Goal: Task Accomplishment & Management: Manage account settings

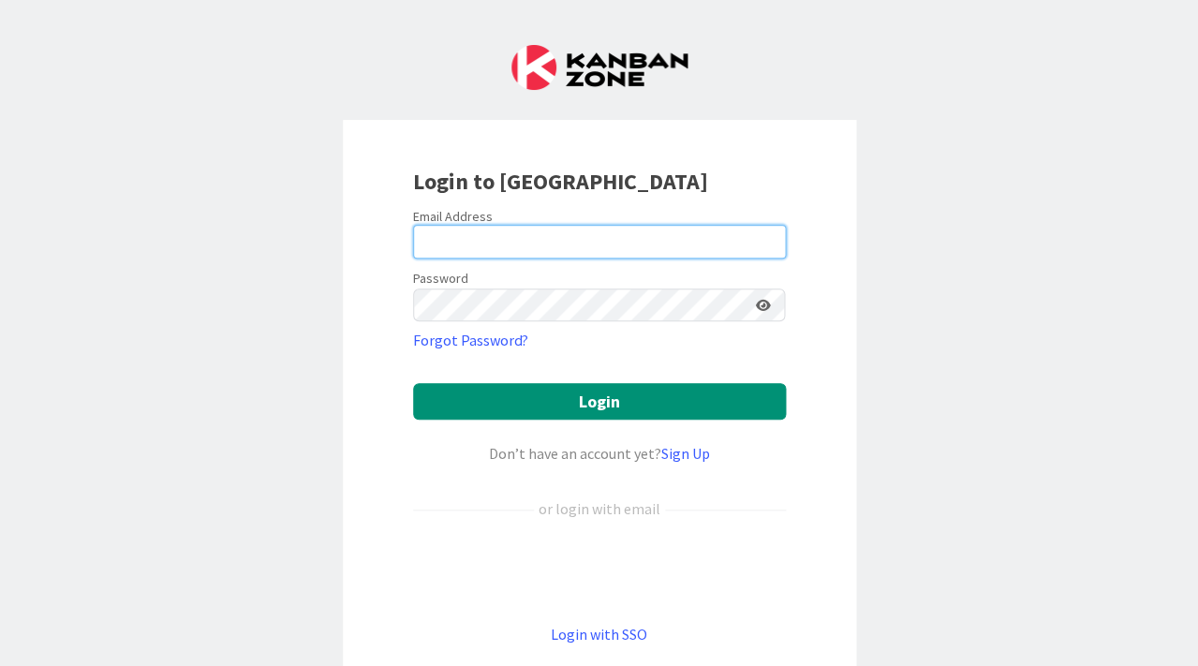
type input "[PERSON_NAME][EMAIL_ADDRESS][DOMAIN_NAME]"
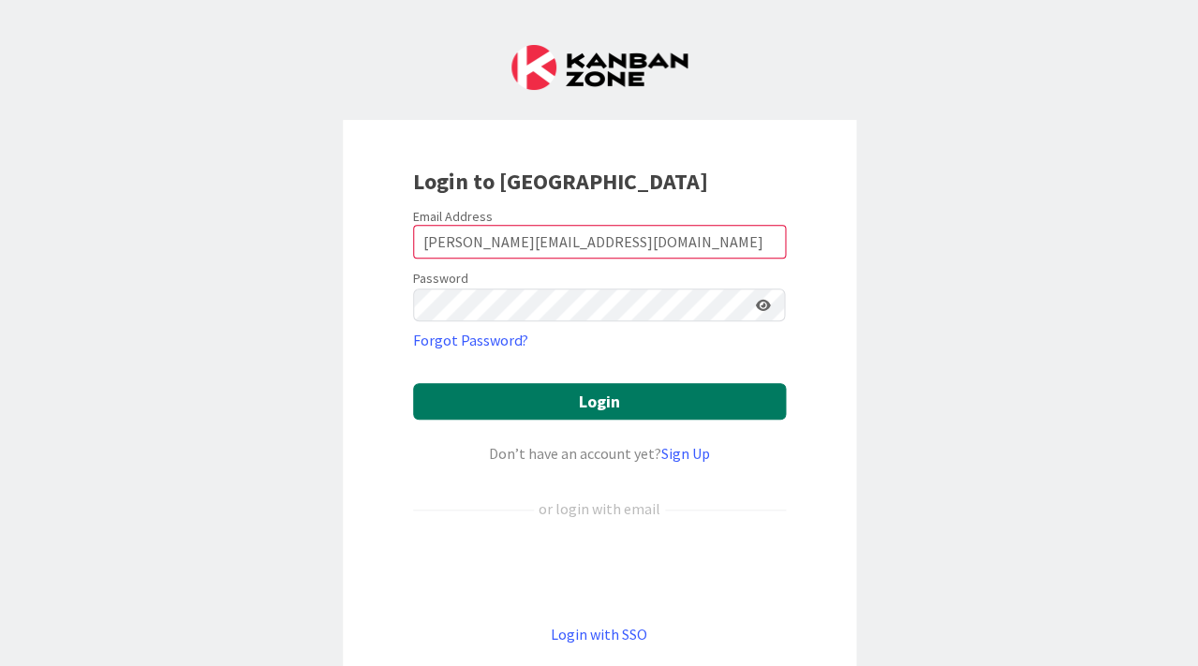
click at [568, 408] on button "Login" at bounding box center [599, 401] width 373 height 37
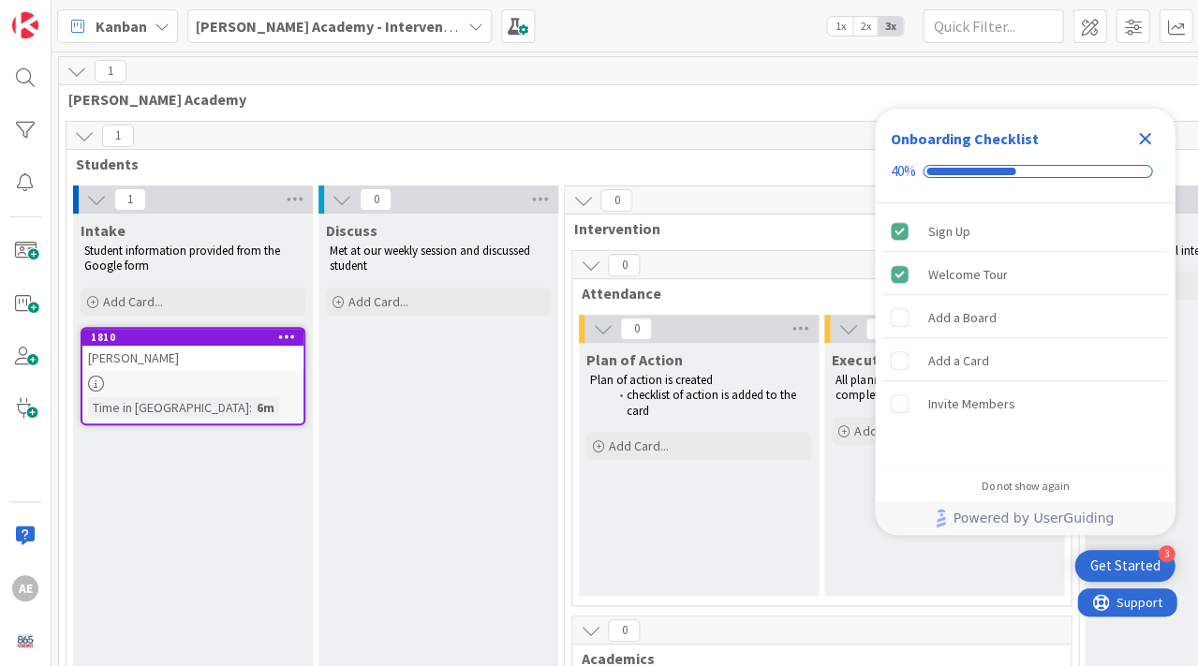
click at [1147, 134] on icon "Close Checklist" at bounding box center [1145, 139] width 12 height 12
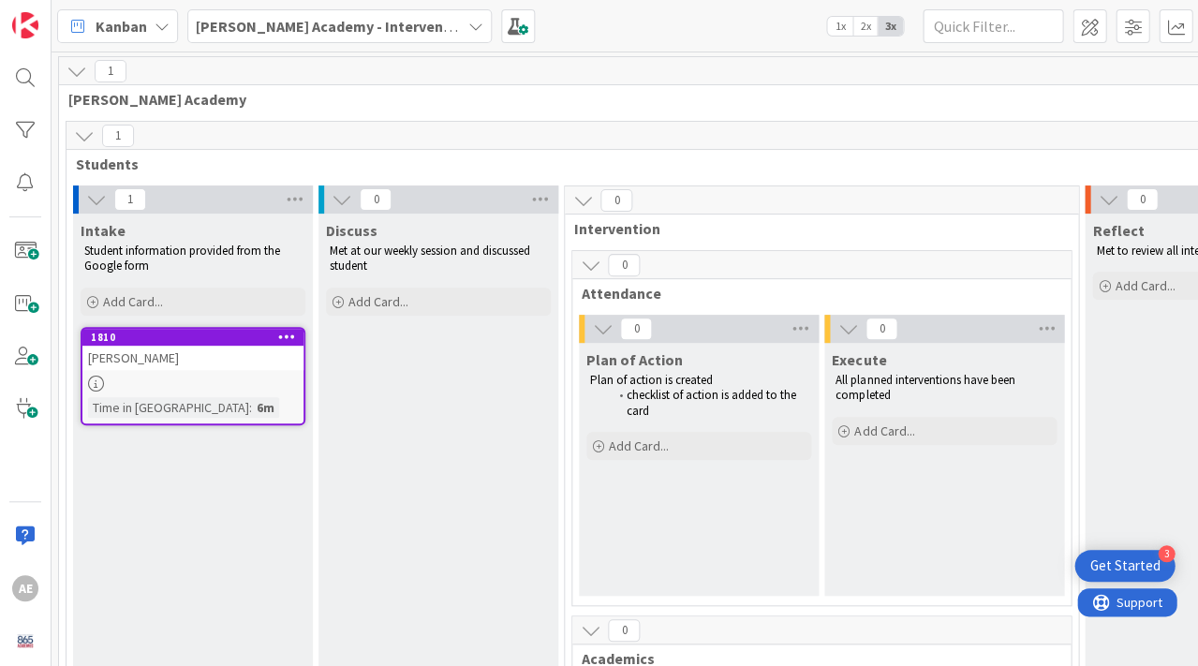
click at [179, 366] on div "[PERSON_NAME]" at bounding box center [192, 358] width 221 height 24
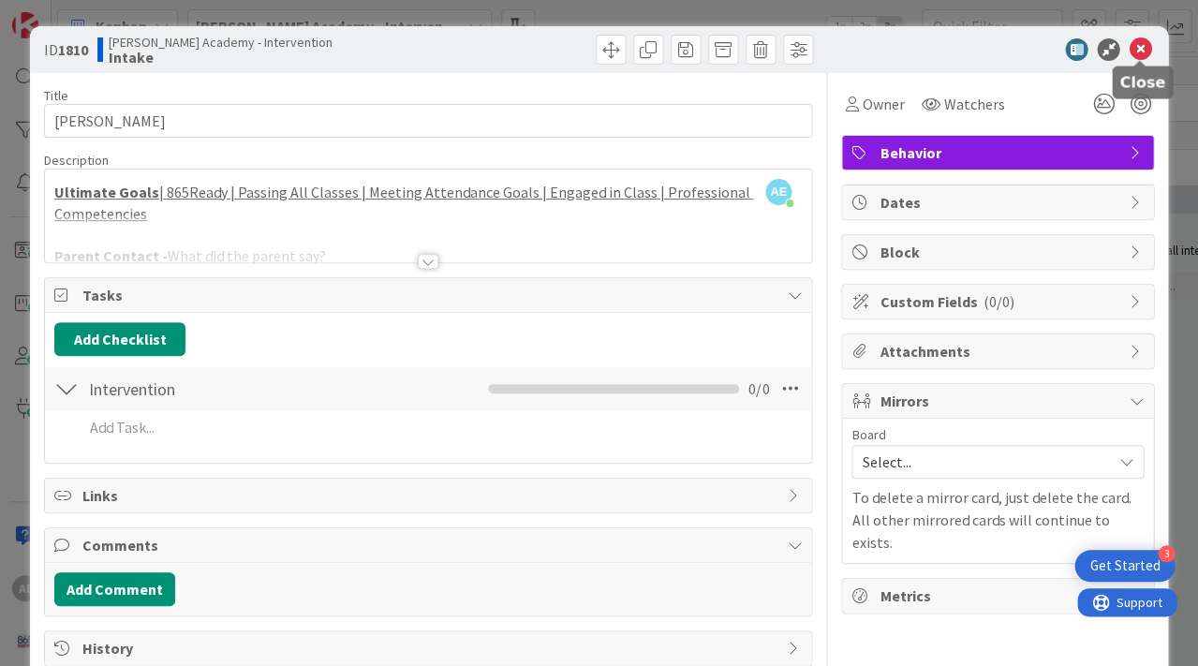
click at [1140, 49] on icon at bounding box center [1140, 49] width 22 height 22
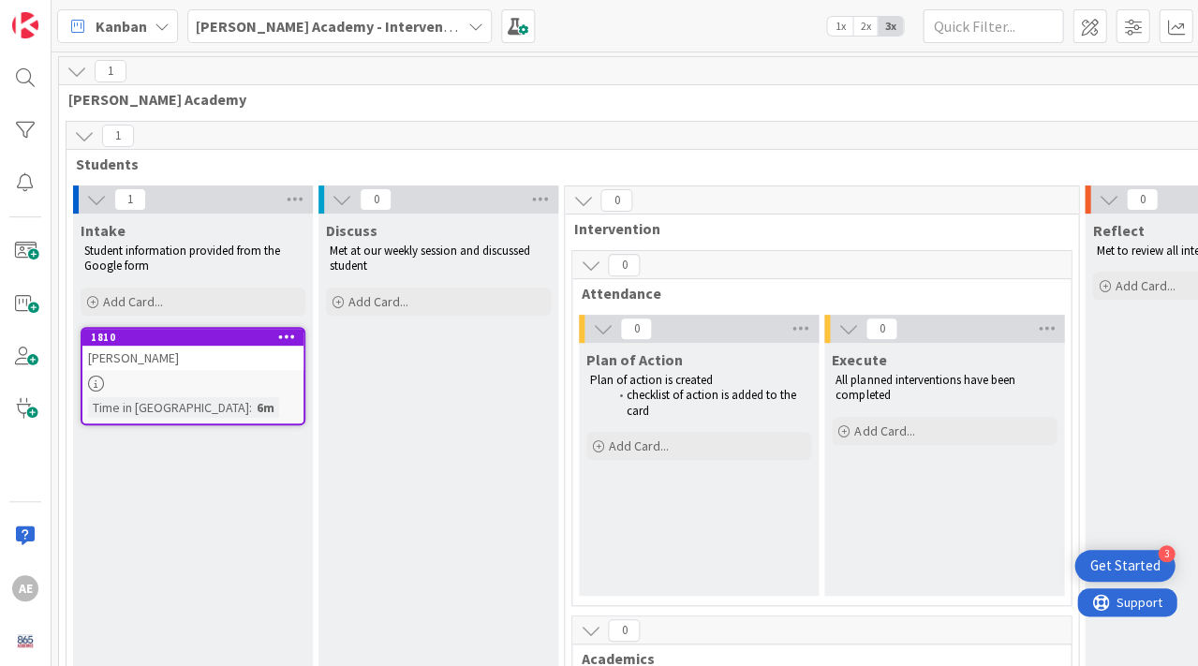
click at [221, 376] on div at bounding box center [192, 384] width 221 height 16
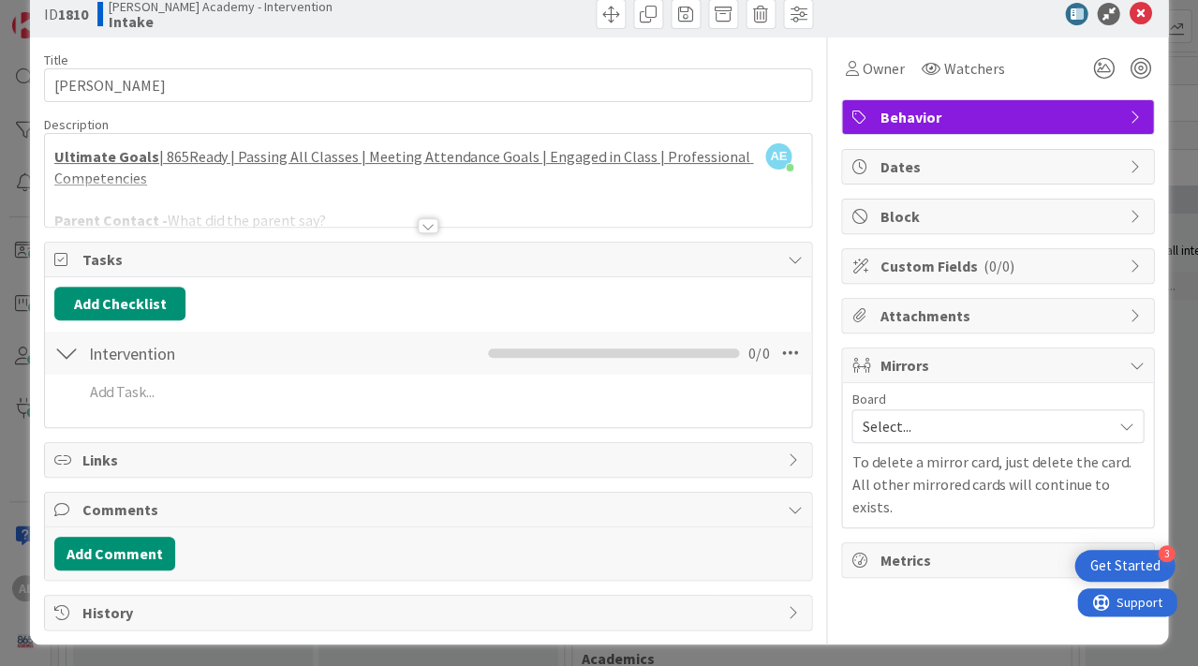
scroll to position [35, 0]
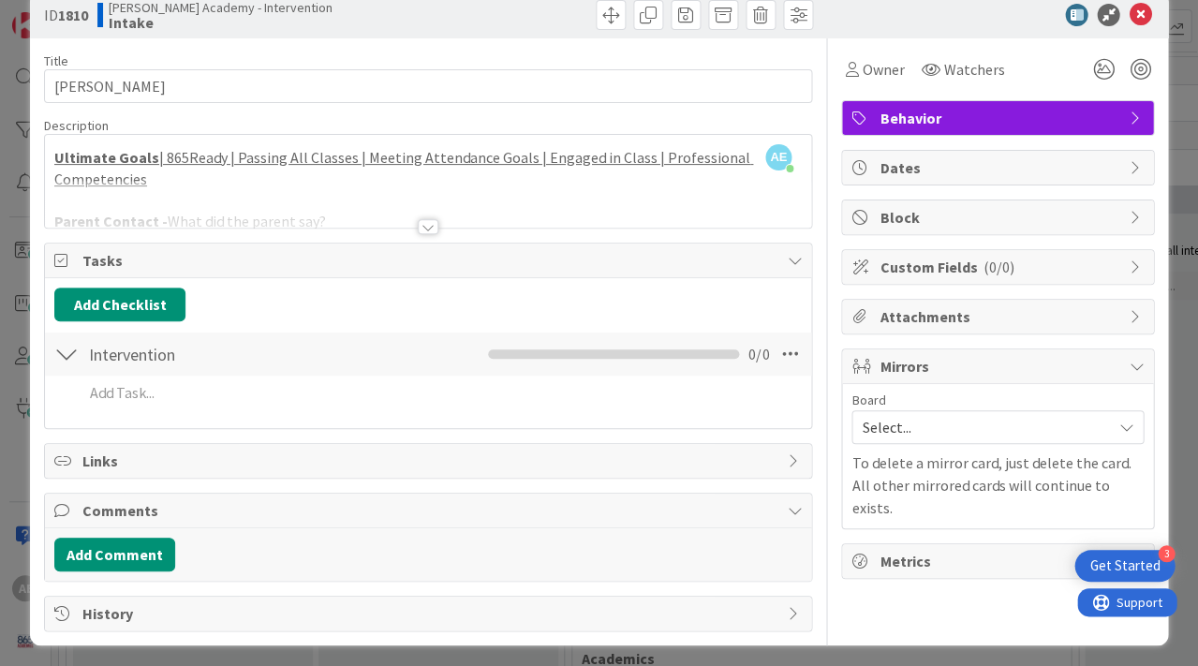
click at [435, 222] on div at bounding box center [428, 226] width 21 height 15
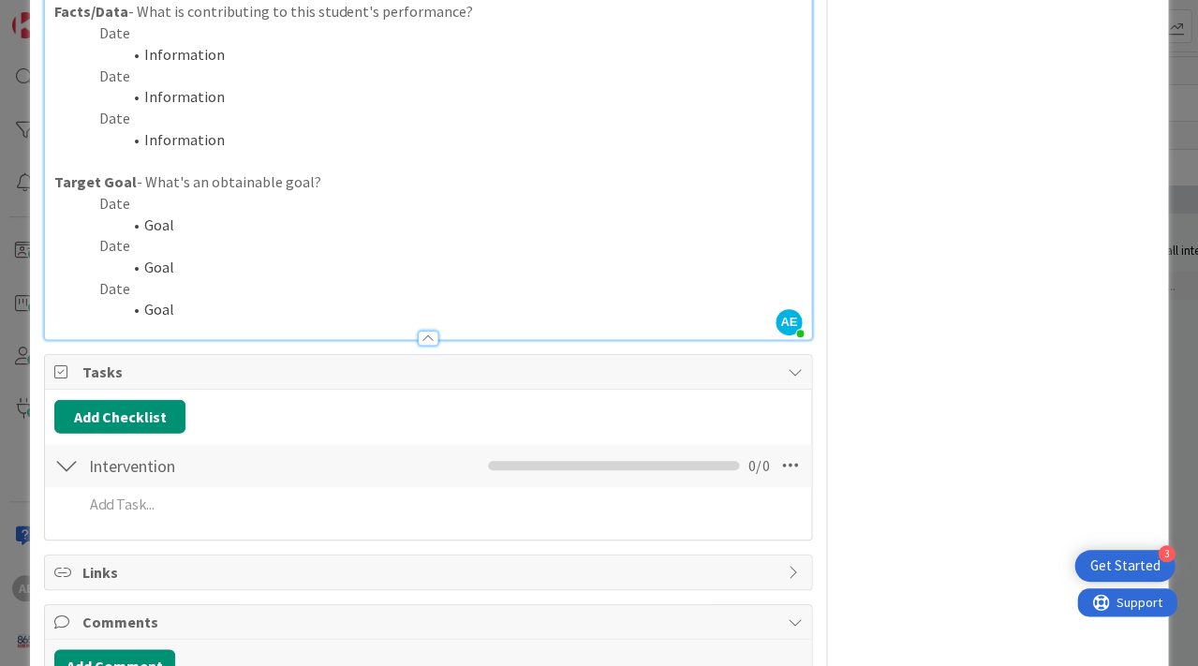
scroll to position [663, 0]
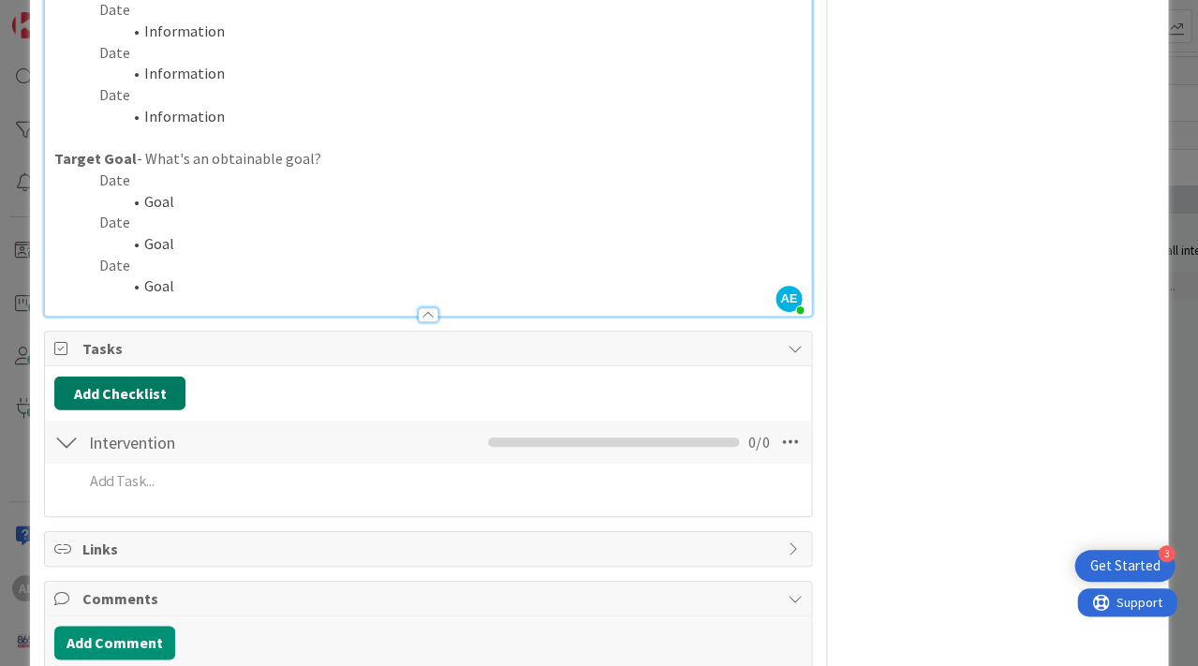
click at [101, 381] on button "Add Checklist" at bounding box center [119, 393] width 131 height 34
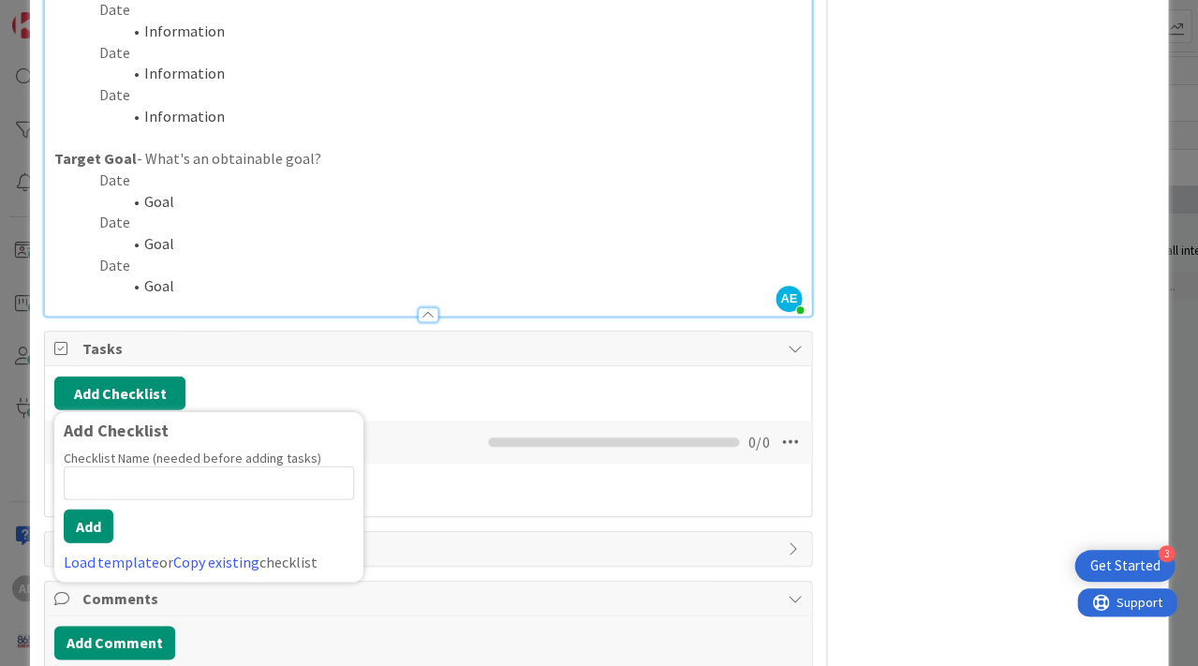
click at [290, 353] on span "Tasks" at bounding box center [429, 348] width 695 height 22
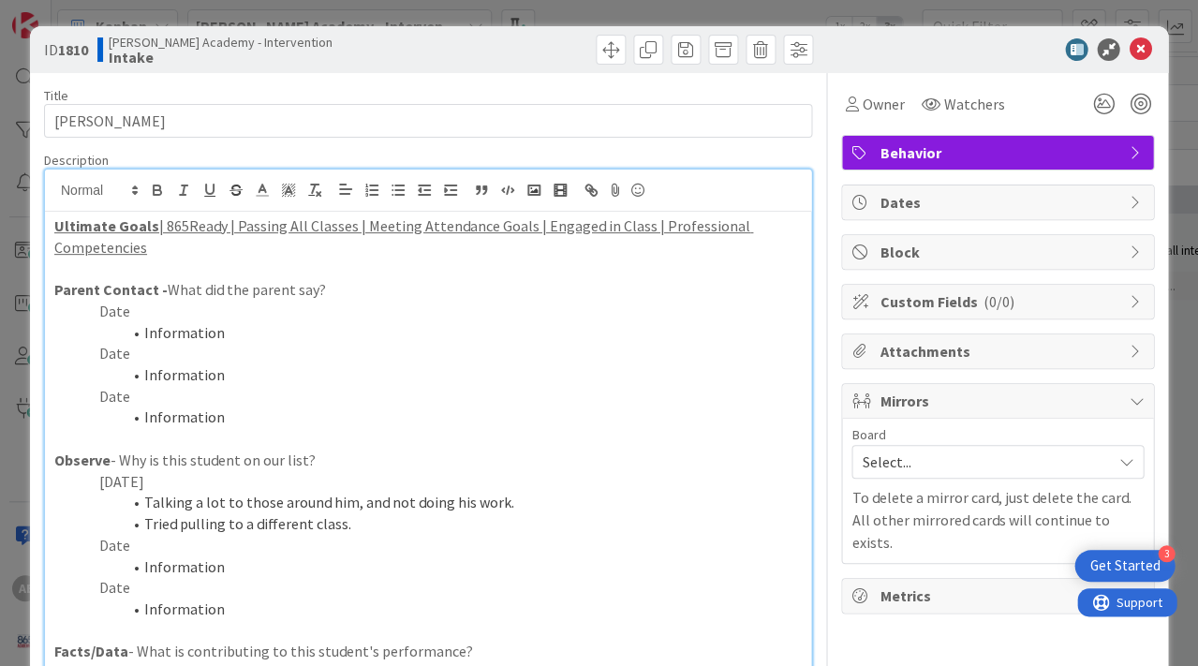
scroll to position [0, 0]
click at [1145, 52] on icon at bounding box center [1140, 49] width 22 height 22
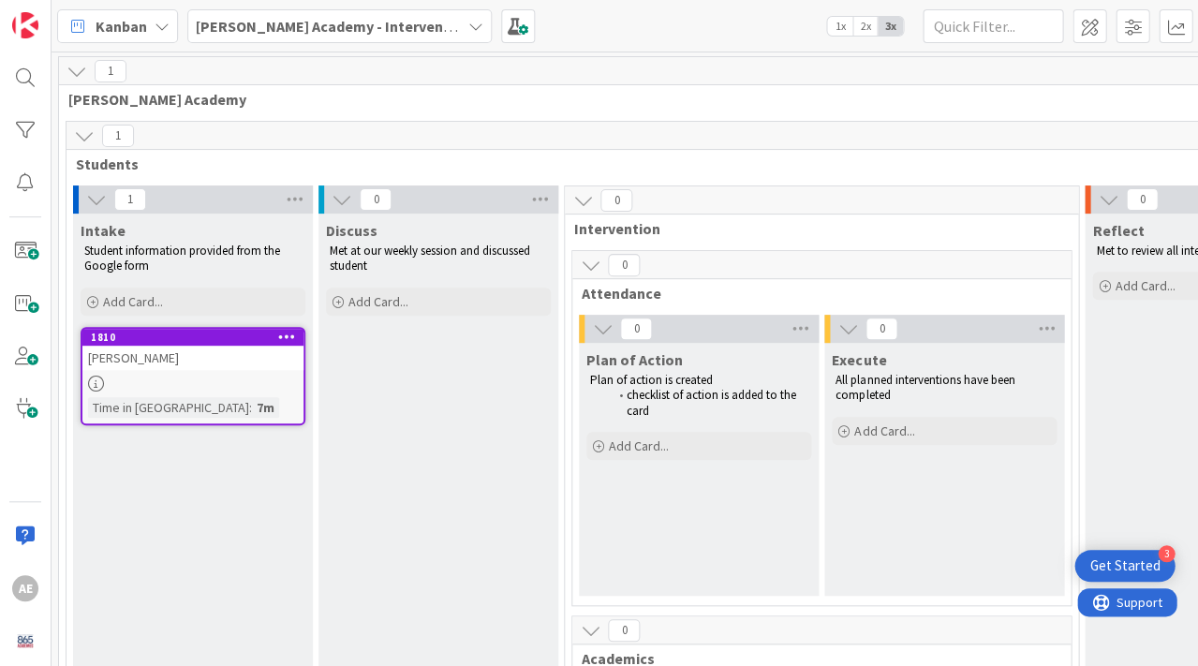
click at [289, 333] on icon at bounding box center [287, 336] width 18 height 13
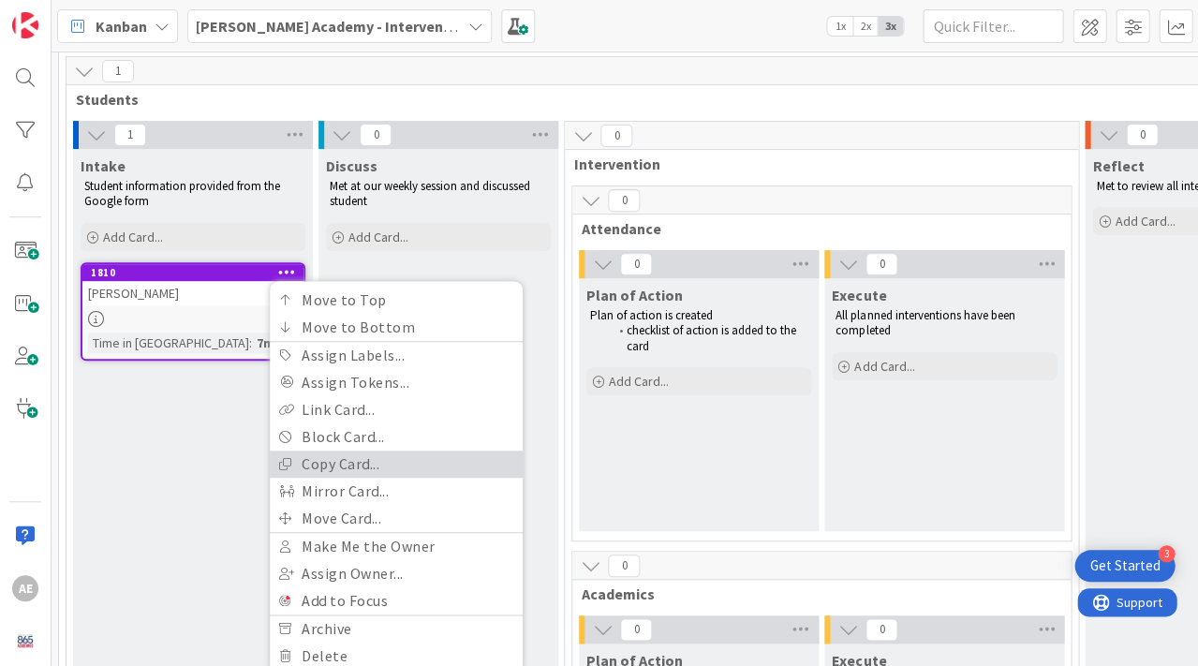
scroll to position [73, 0]
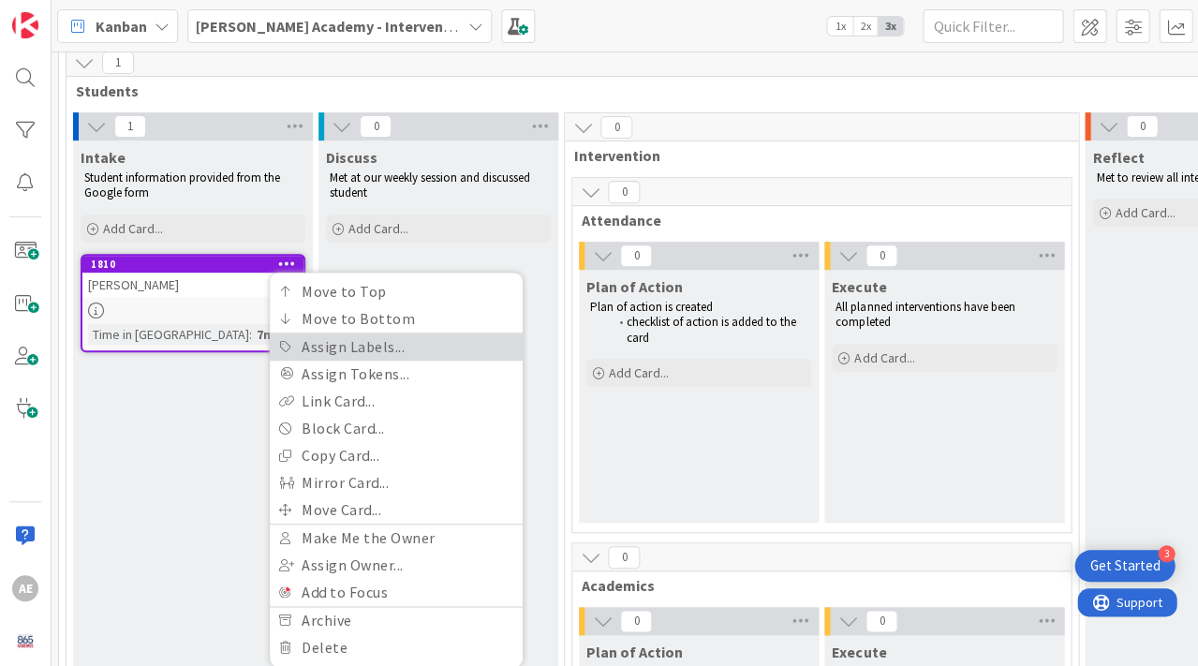
click at [392, 344] on link "Assign Labels..." at bounding box center [396, 347] width 253 height 27
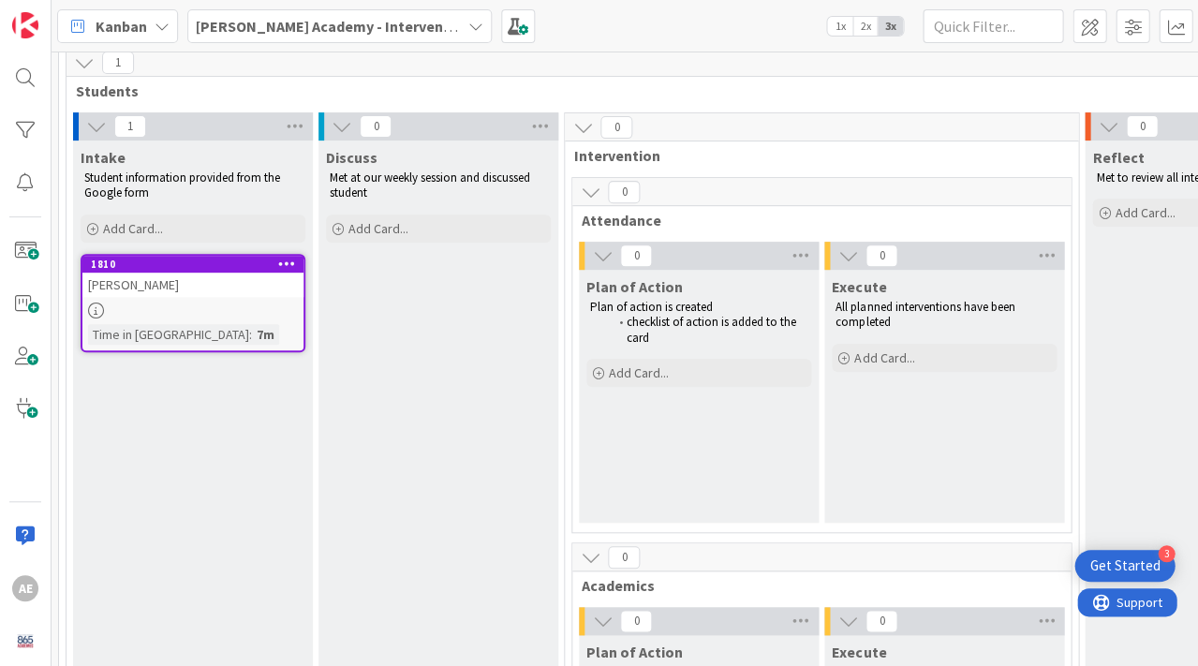
click at [287, 265] on icon at bounding box center [287, 263] width 18 height 13
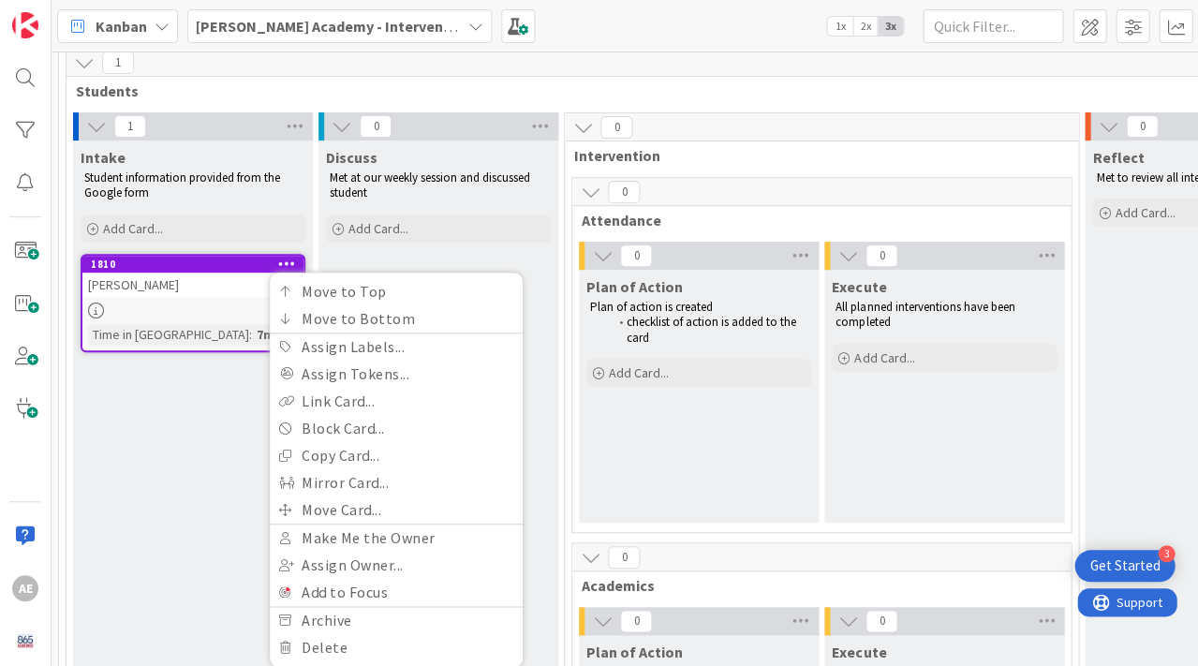
click at [122, 305] on div at bounding box center [192, 311] width 221 height 16
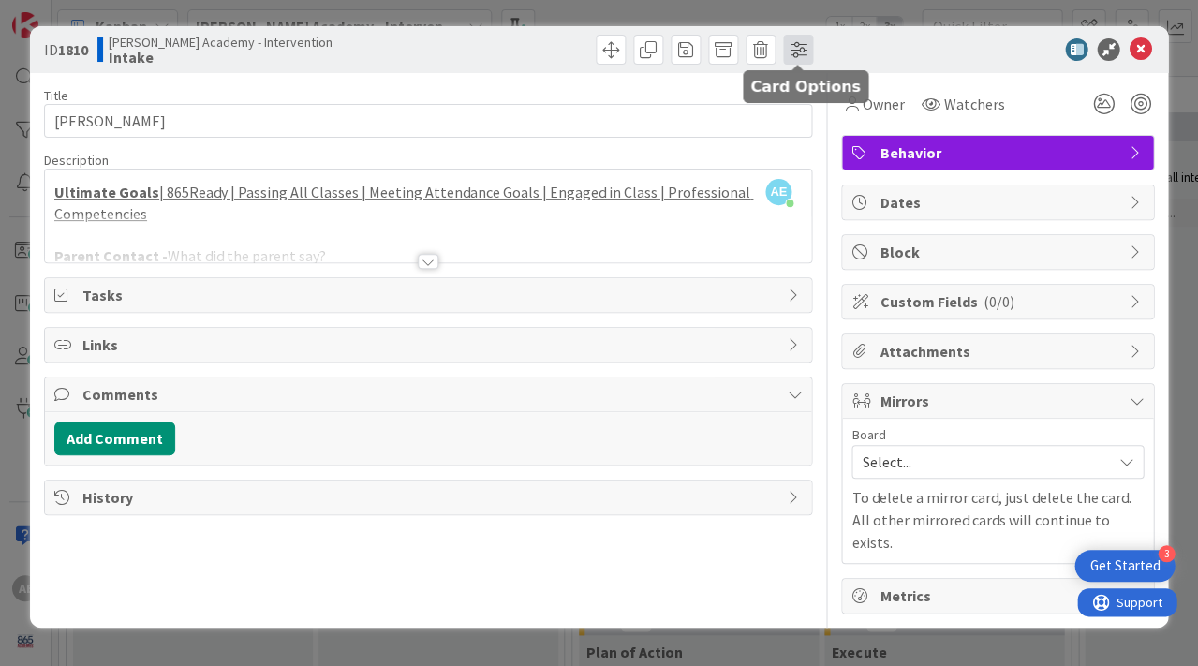
click at [793, 56] on span at bounding box center [798, 50] width 30 height 30
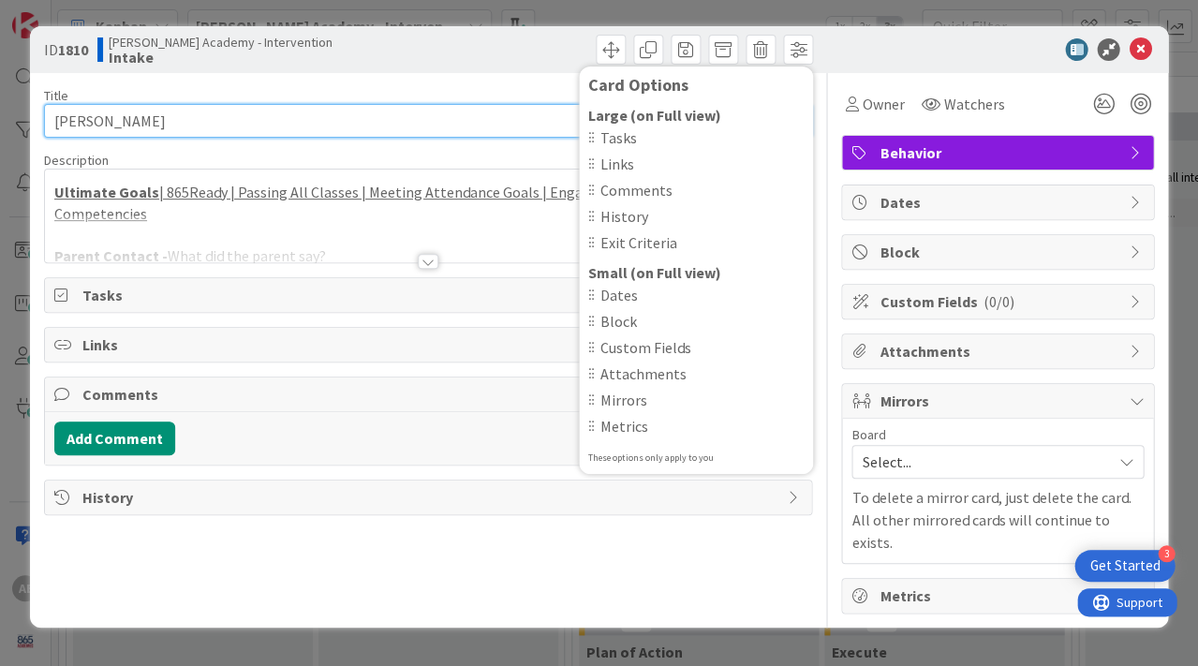
click at [281, 110] on input "[PERSON_NAME]" at bounding box center [428, 121] width 768 height 34
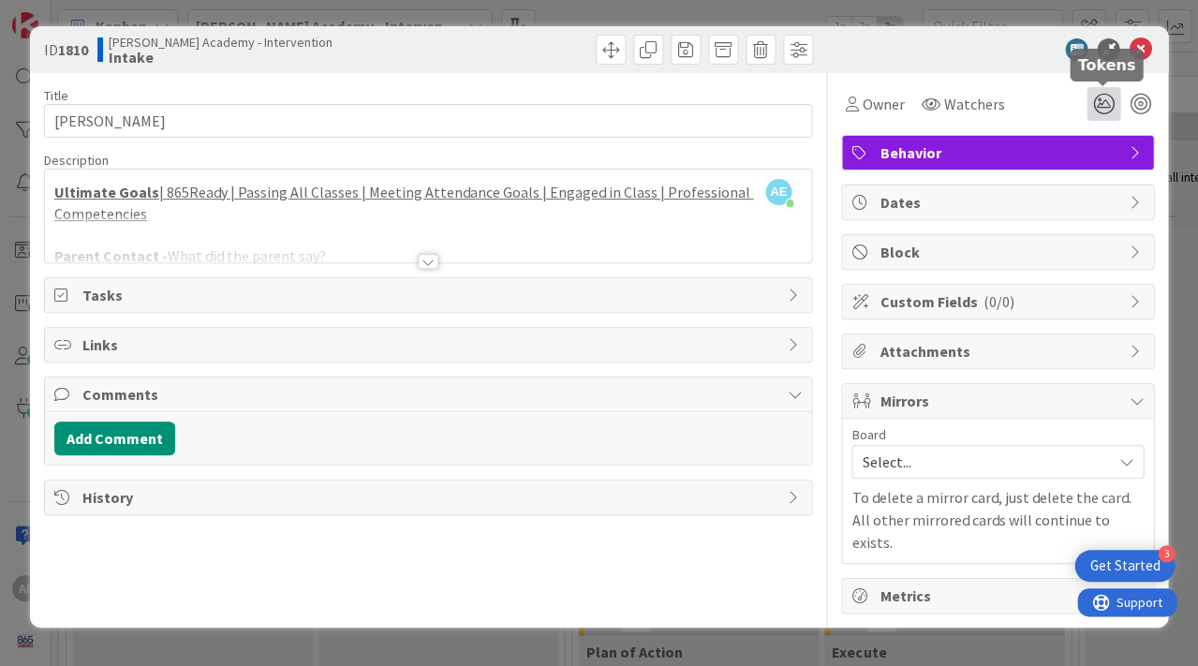
click at [1105, 98] on icon at bounding box center [1104, 104] width 34 height 34
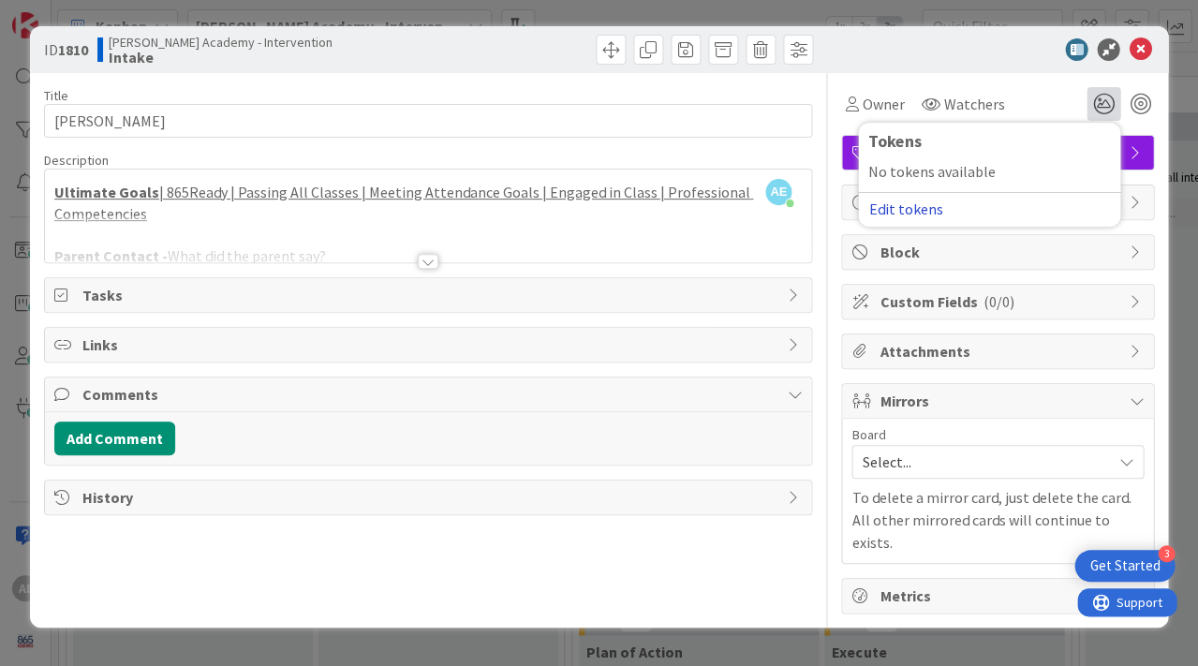
click at [899, 209] on button "Edit tokens" at bounding box center [906, 209] width 76 height 17
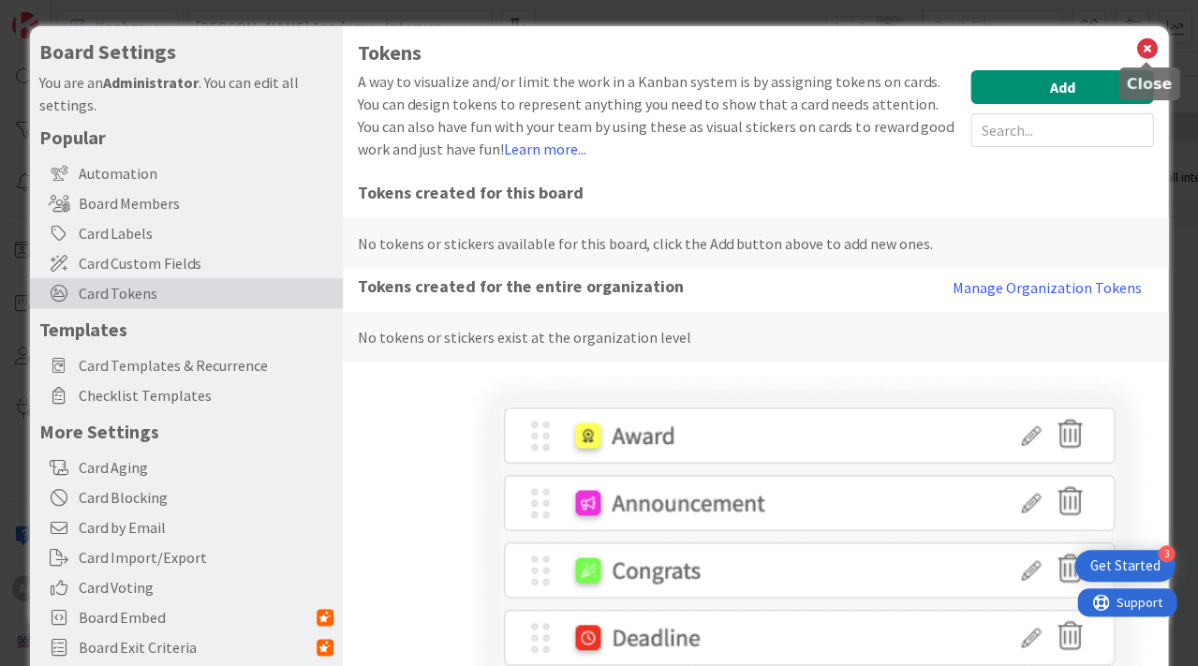
click at [1144, 44] on icon at bounding box center [1147, 49] width 24 height 26
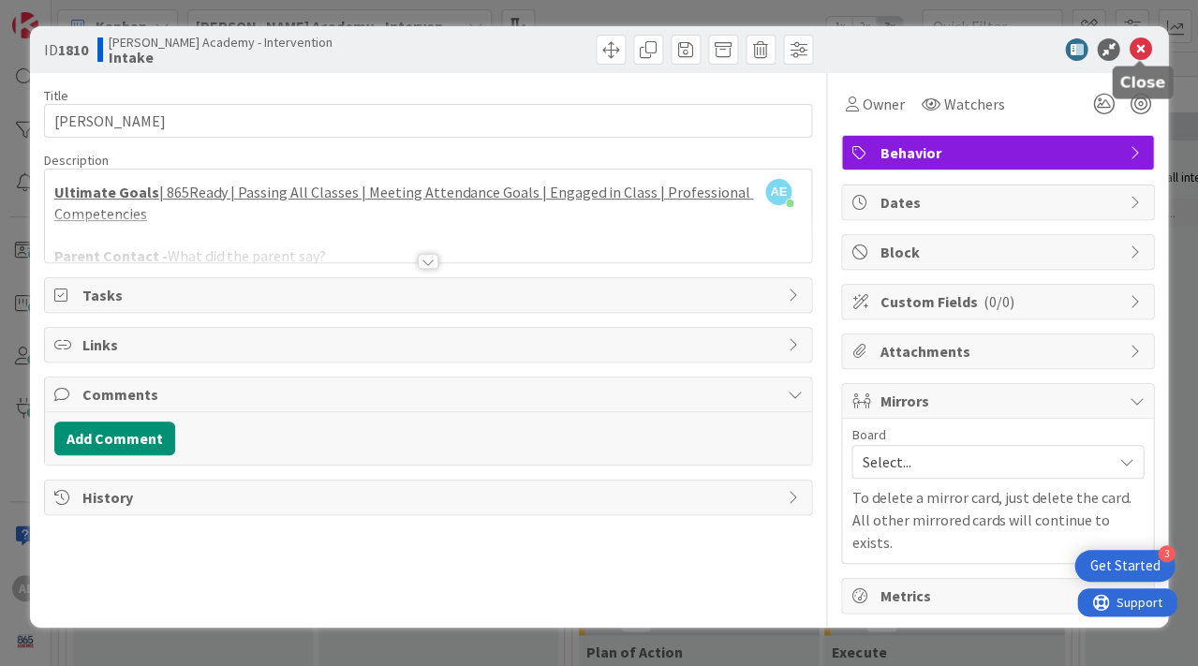
click at [1135, 44] on icon at bounding box center [1140, 49] width 22 height 22
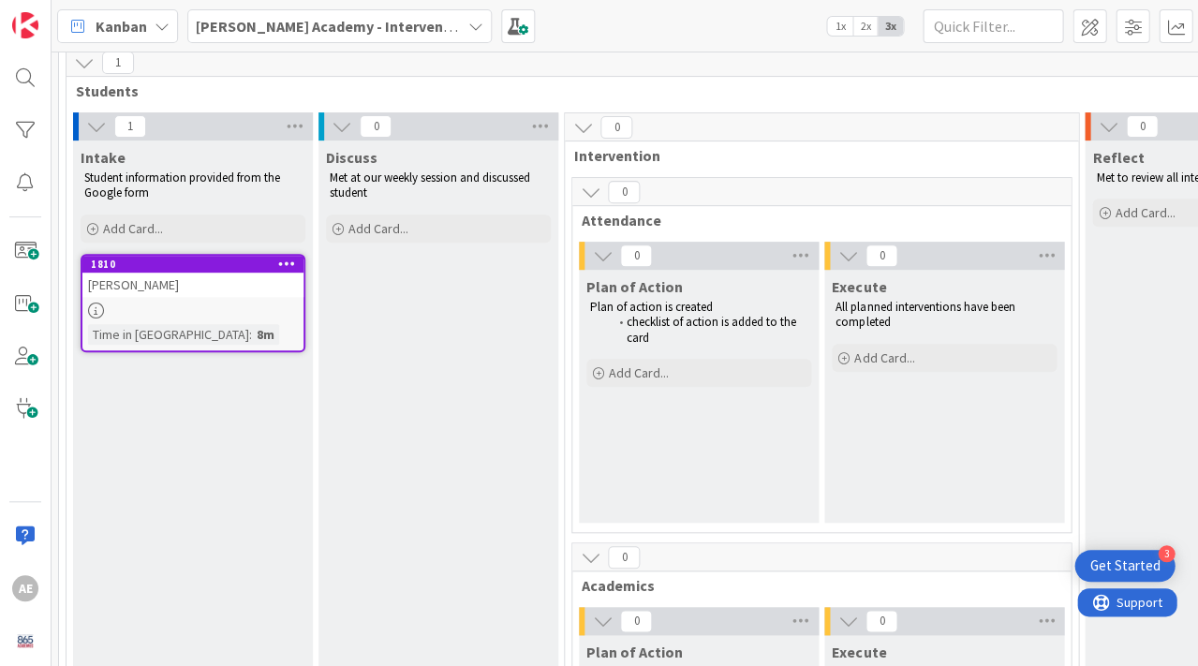
click at [232, 33] on b "[PERSON_NAME] Academy - Intervention" at bounding box center [333, 26] width 275 height 19
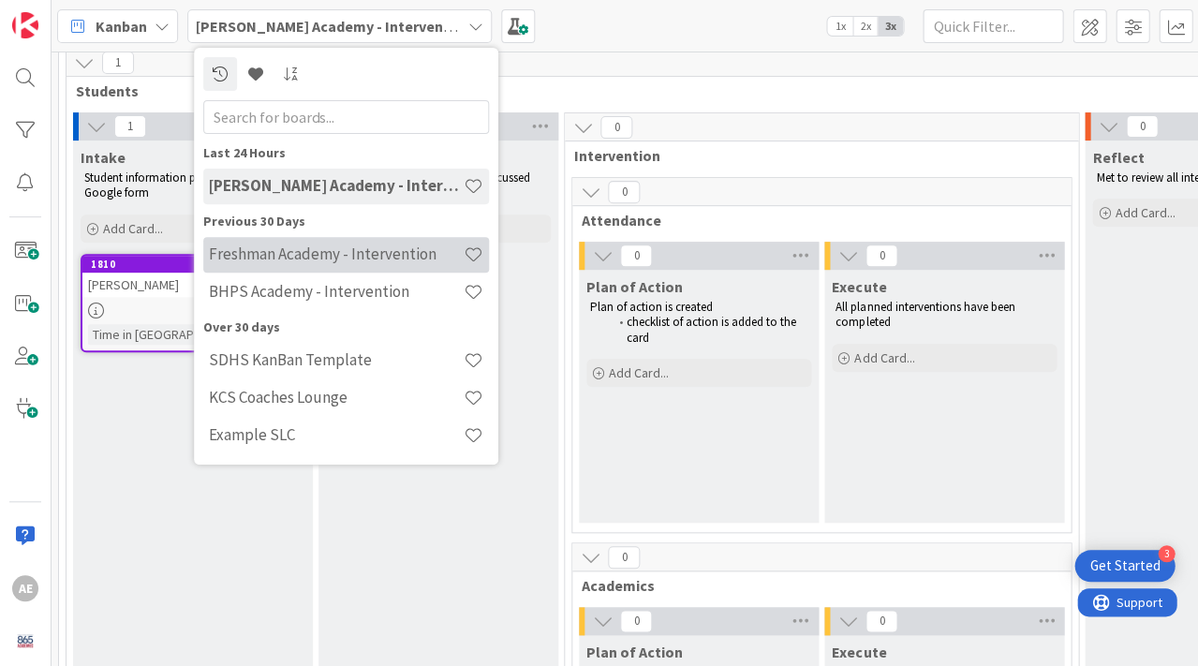
click at [231, 260] on h4 "Freshman Academy - Intervention" at bounding box center [336, 254] width 255 height 19
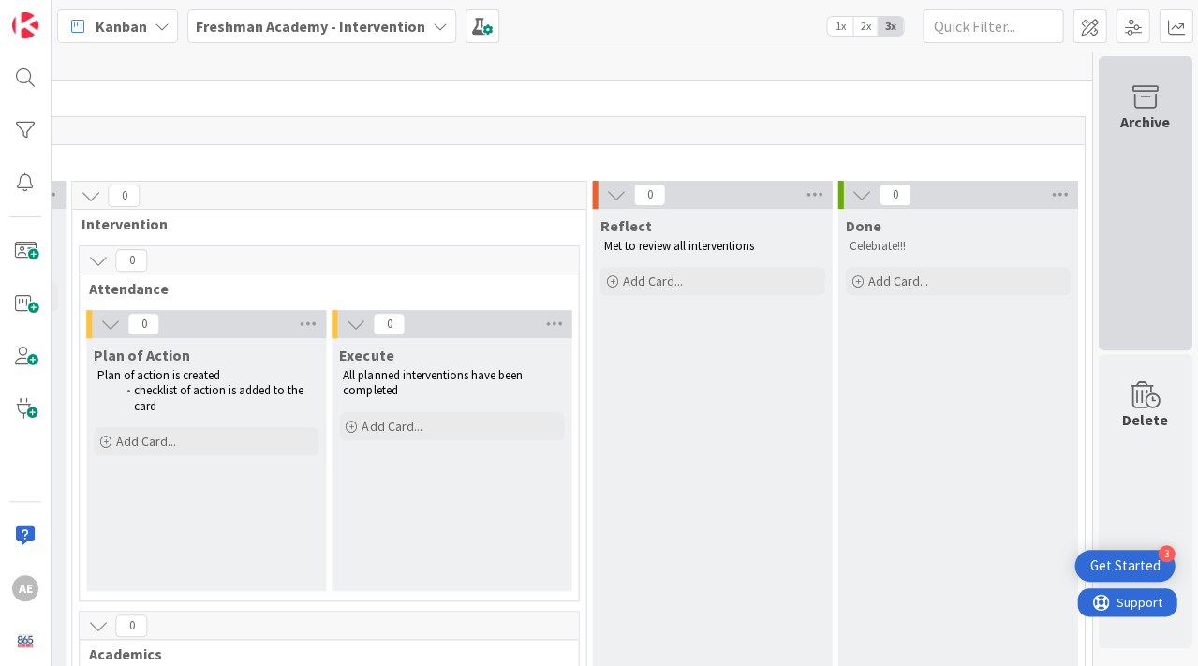
click at [1156, 116] on div "Archive" at bounding box center [1146, 122] width 50 height 22
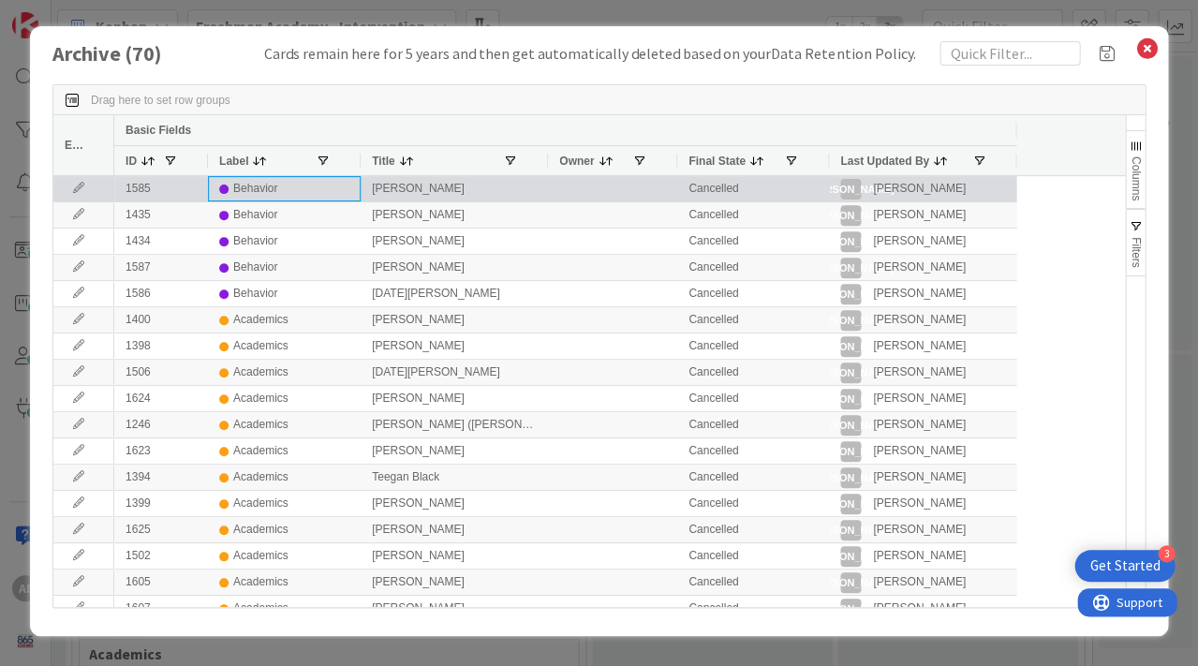
click at [256, 187] on div "Behavior" at bounding box center [255, 188] width 44 height 23
click at [225, 187] on div at bounding box center [223, 189] width 9 height 9
click at [148, 191] on div "1585" at bounding box center [161, 188] width 94 height 25
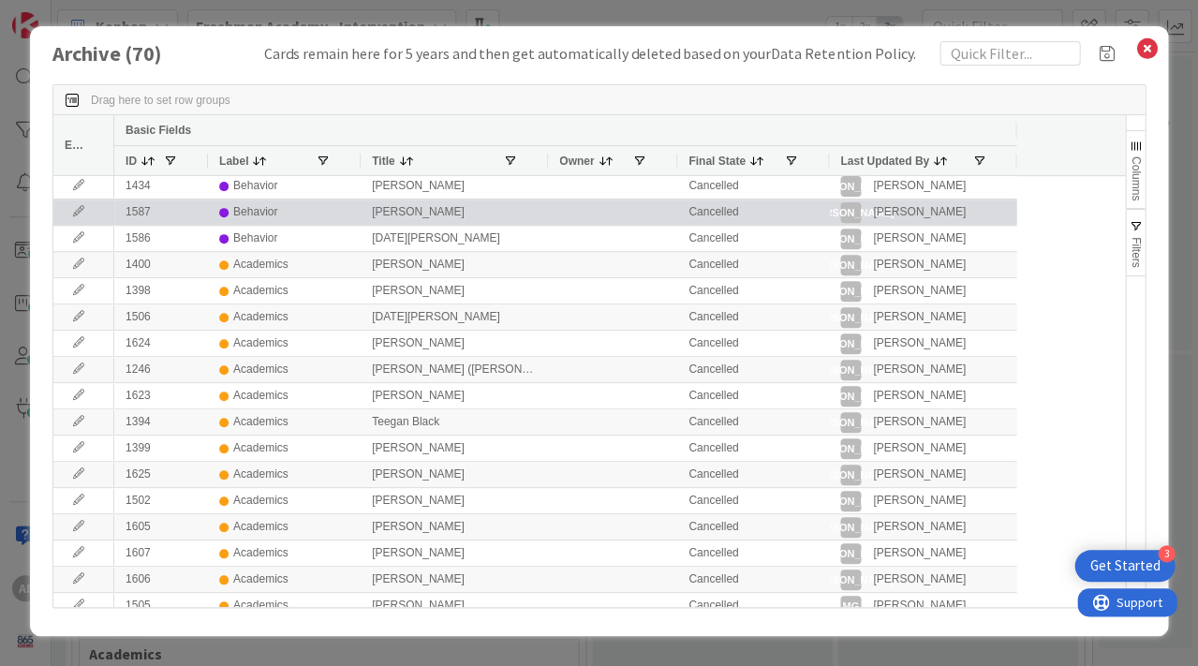
click at [78, 215] on icon at bounding box center [79, 211] width 28 height 11
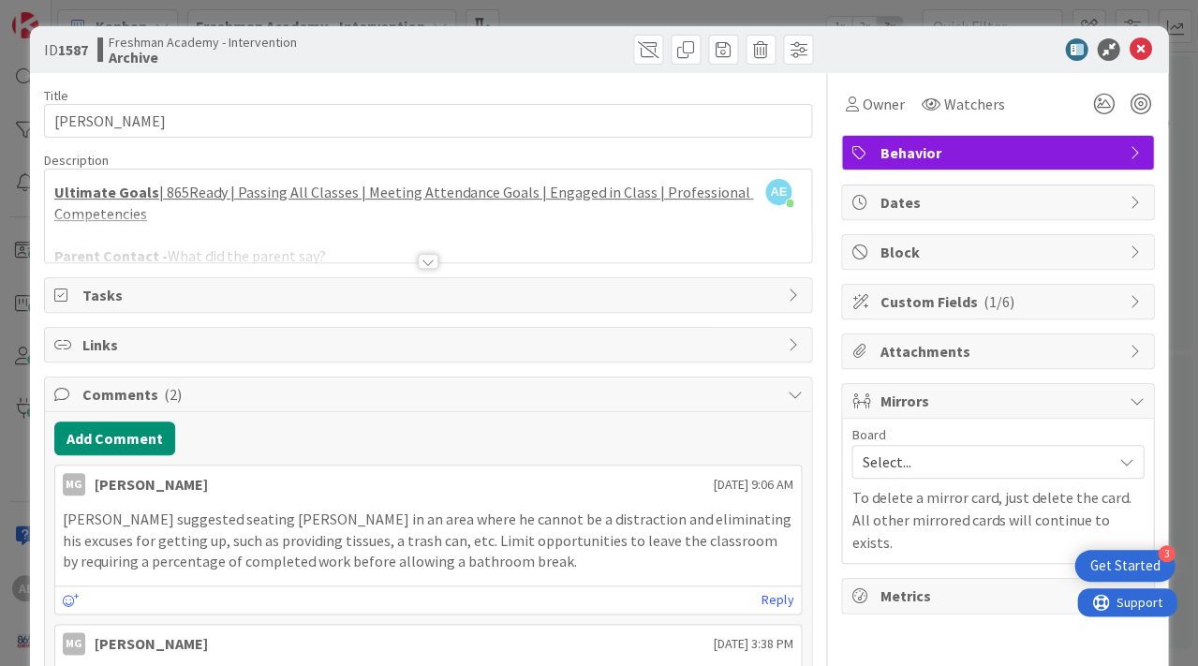
click at [277, 288] on span "Tasks" at bounding box center [429, 295] width 695 height 22
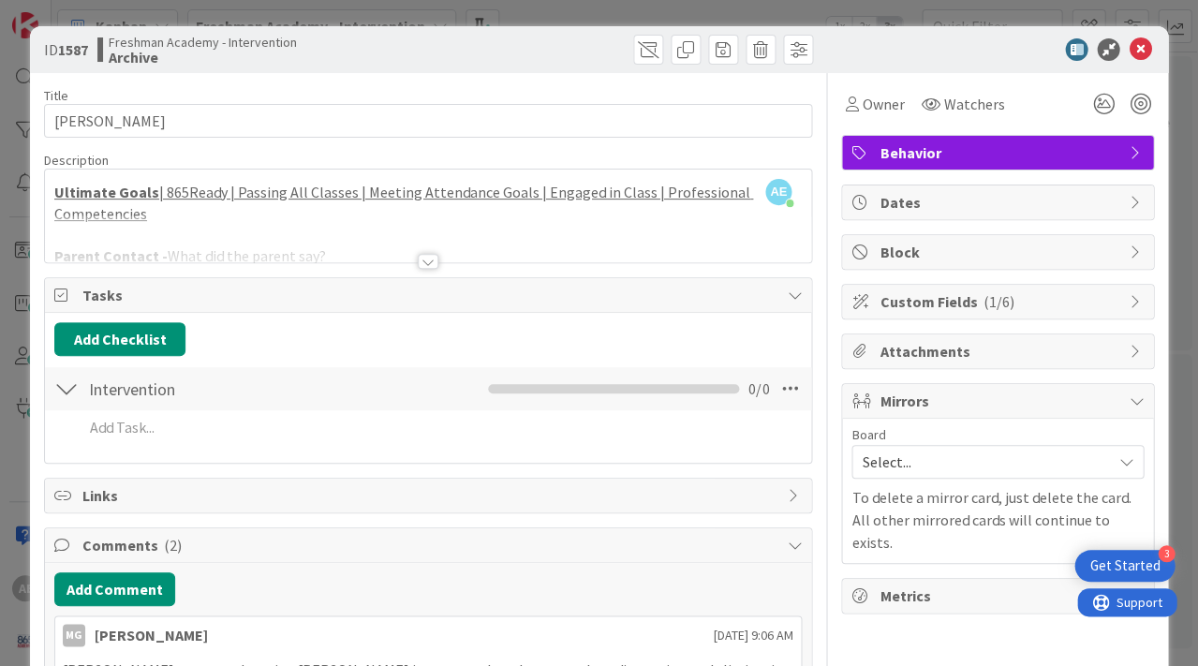
click at [256, 498] on span "Links" at bounding box center [429, 495] width 695 height 22
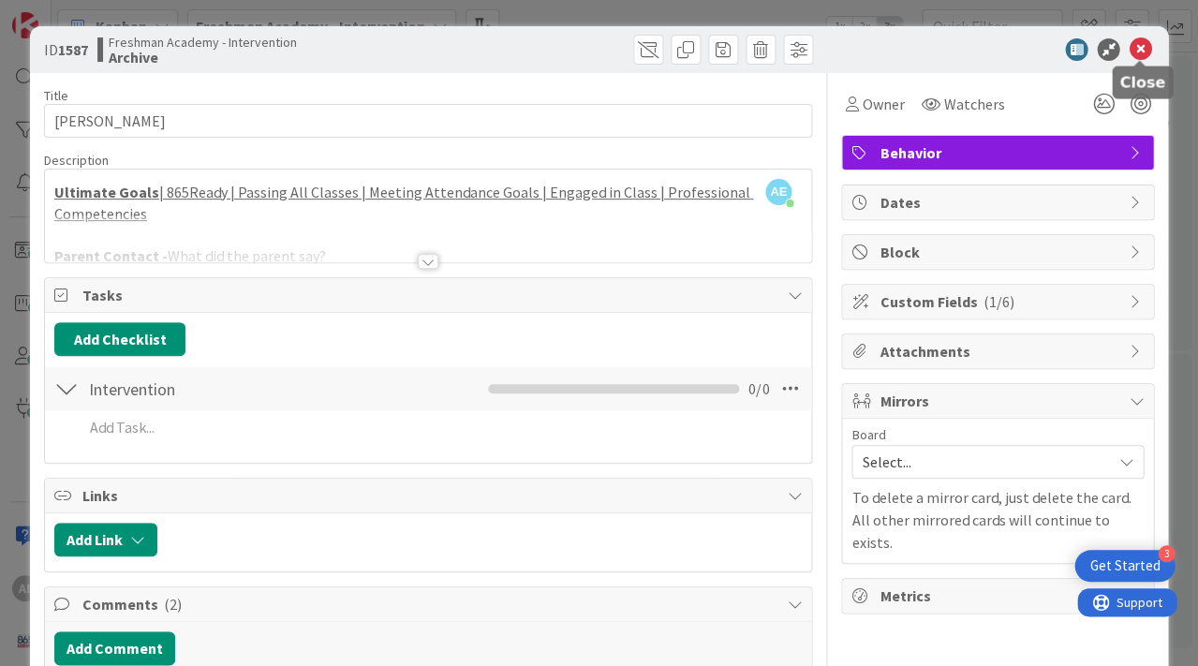
click at [1136, 50] on icon at bounding box center [1140, 49] width 22 height 22
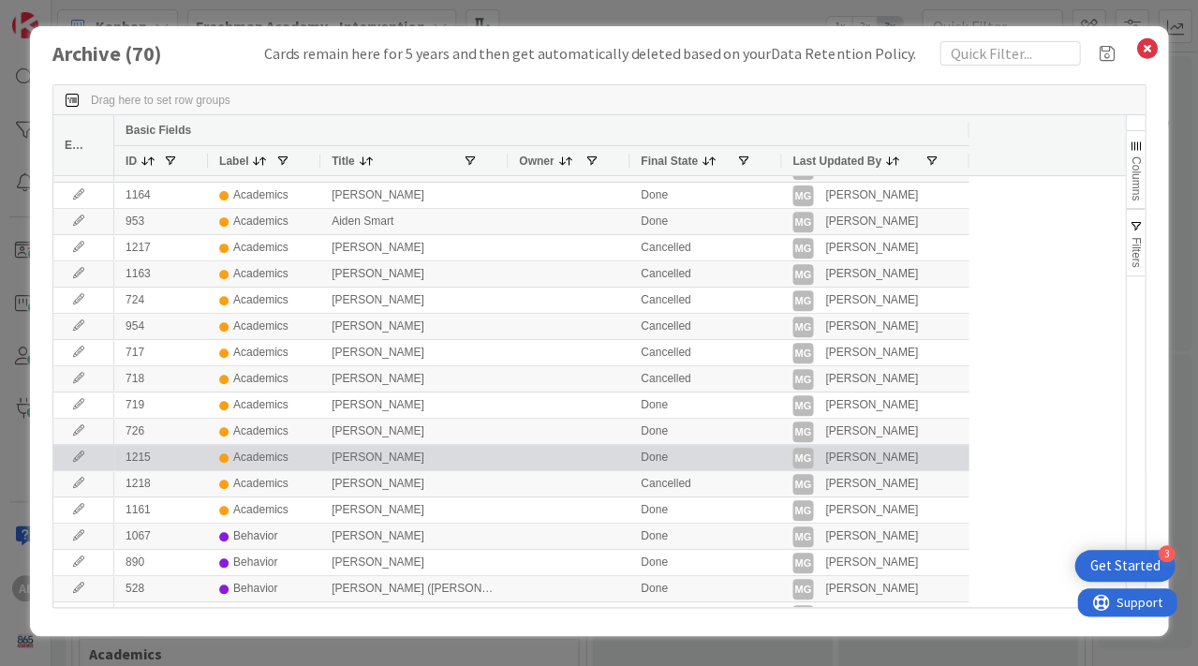
click at [81, 454] on icon at bounding box center [79, 457] width 28 height 11
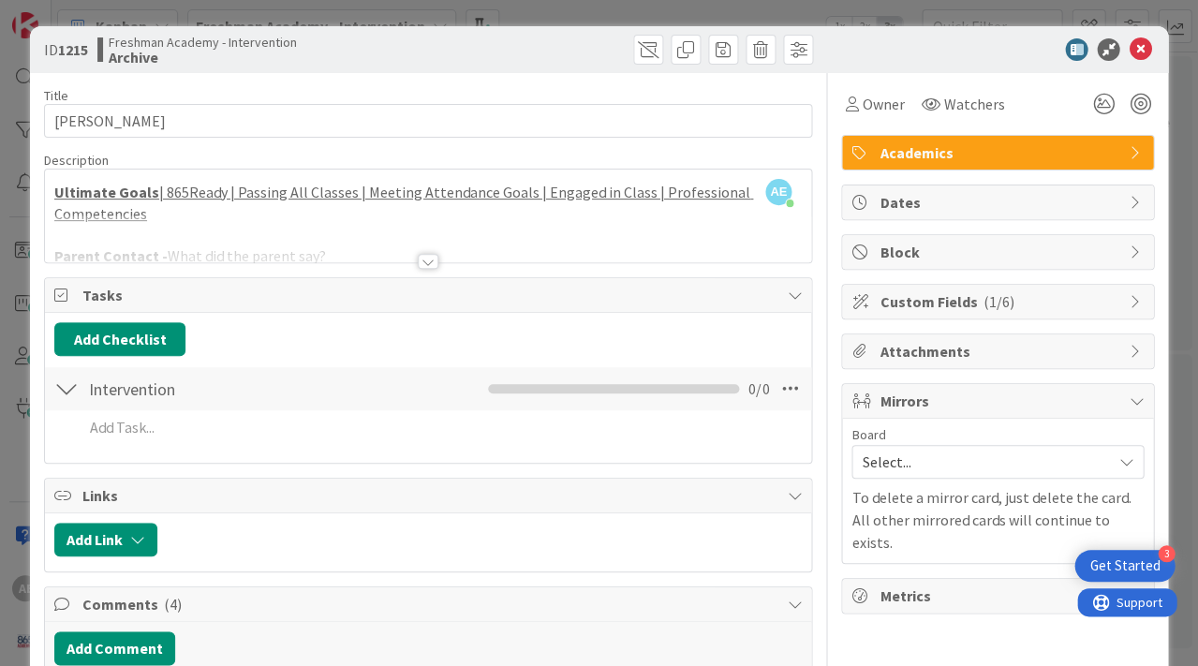
click at [424, 258] on div at bounding box center [428, 261] width 21 height 15
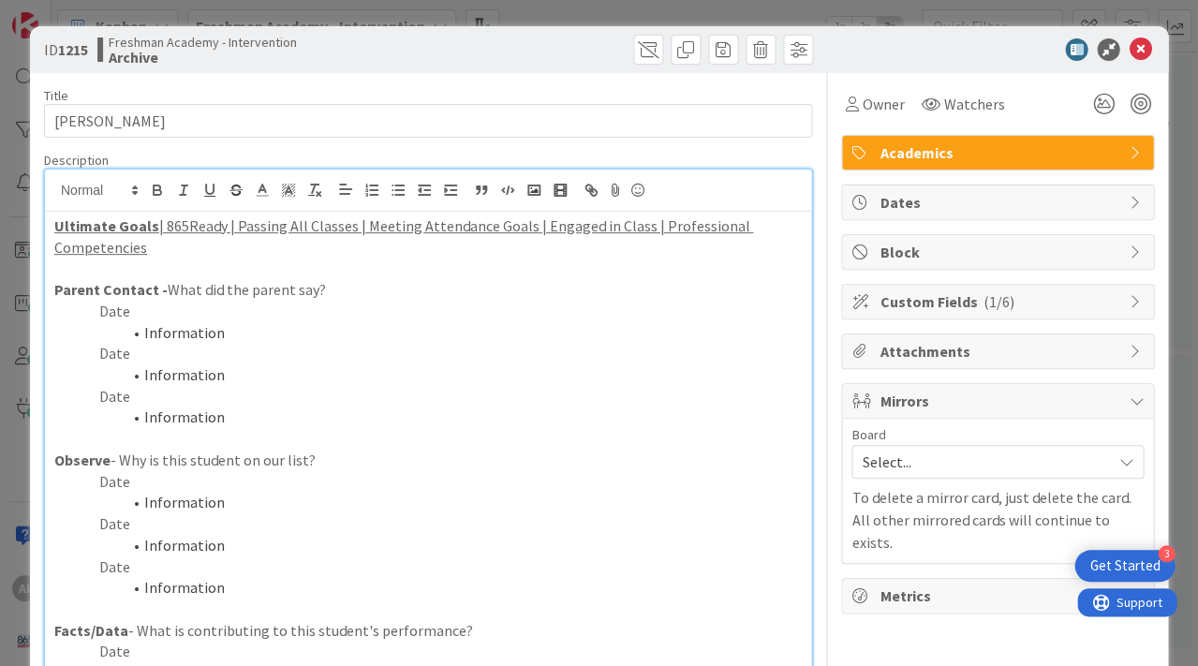
click at [1000, 299] on span "( 1/6 )" at bounding box center [998, 301] width 31 height 19
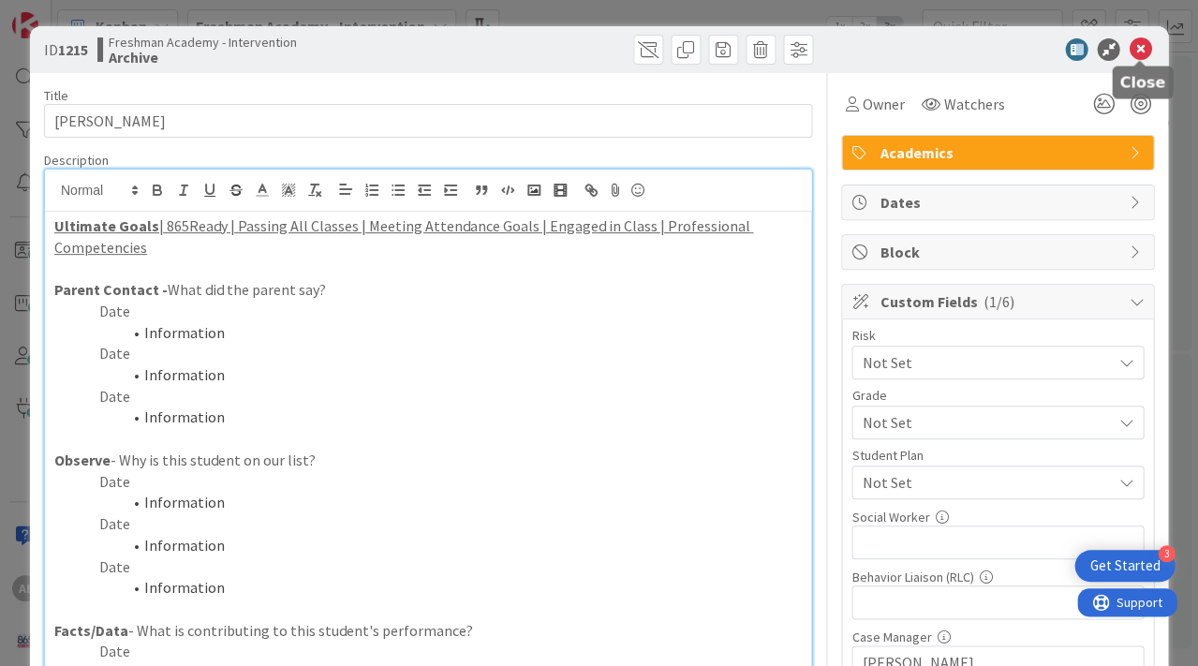
click at [1139, 41] on icon at bounding box center [1140, 49] width 22 height 22
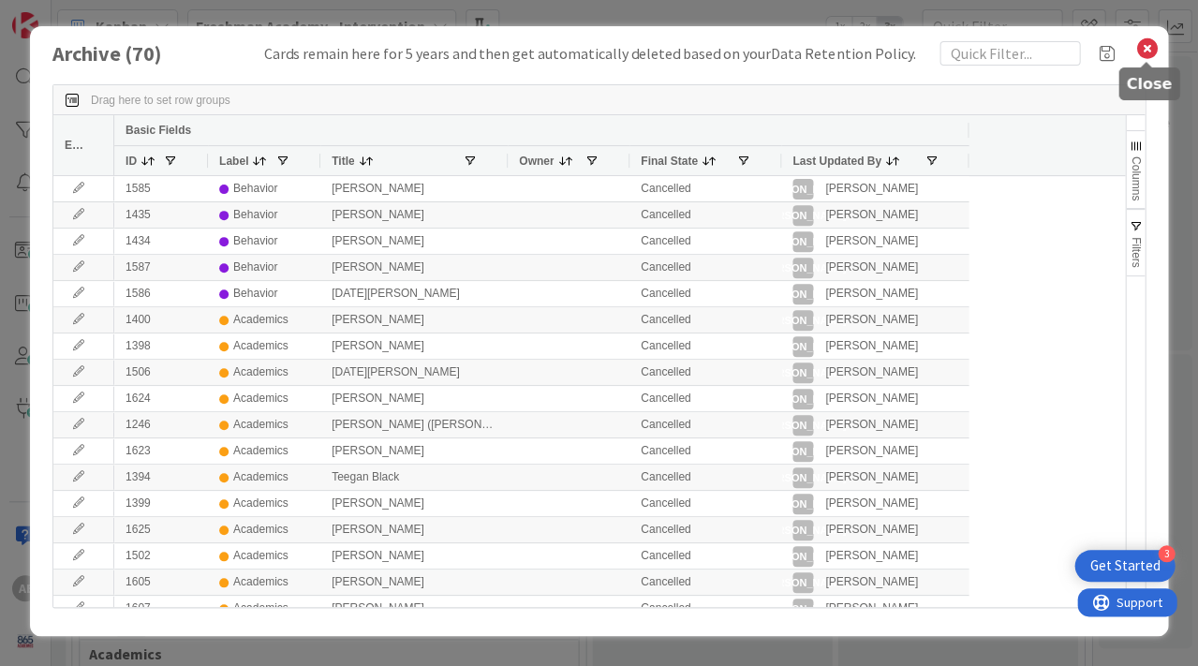
click at [1144, 52] on icon at bounding box center [1147, 49] width 24 height 26
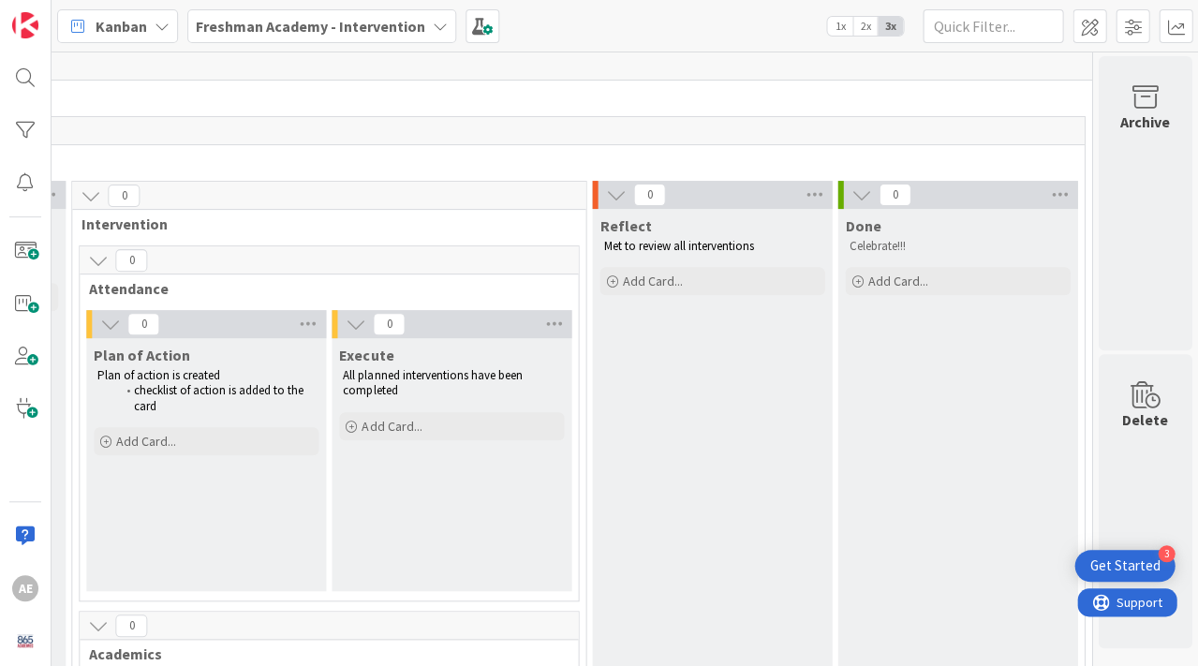
click at [381, 29] on b "Freshman Academy - Intervention" at bounding box center [311, 26] width 230 height 19
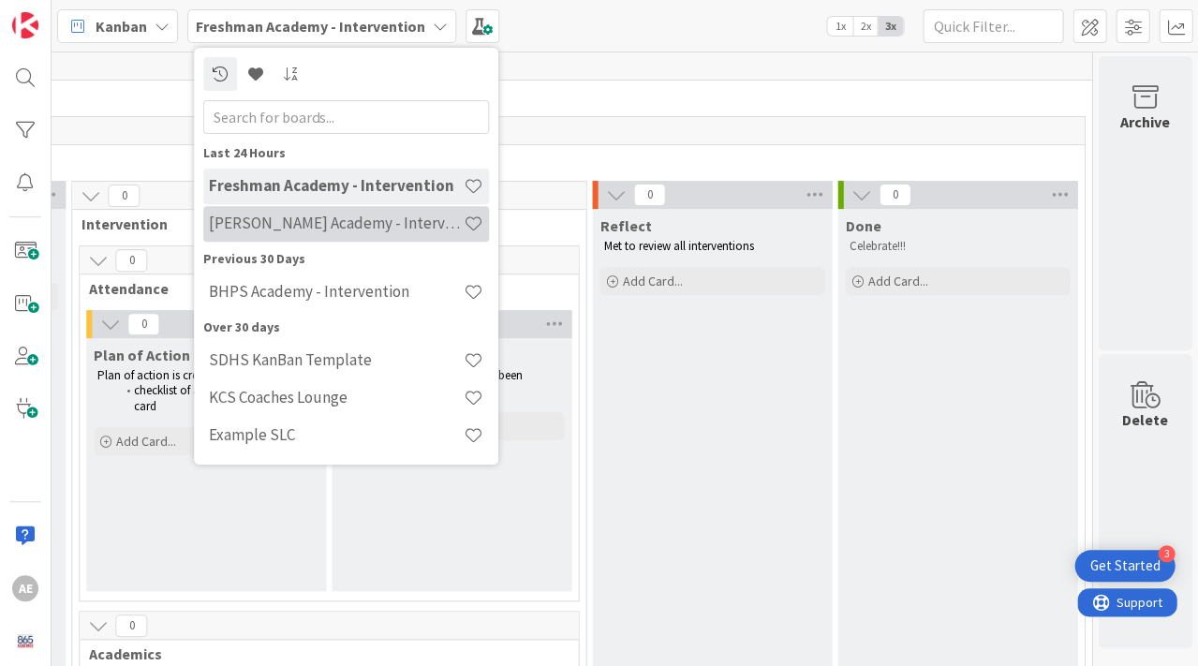
click at [304, 230] on h4 "[PERSON_NAME] Academy - Intervention" at bounding box center [336, 223] width 255 height 19
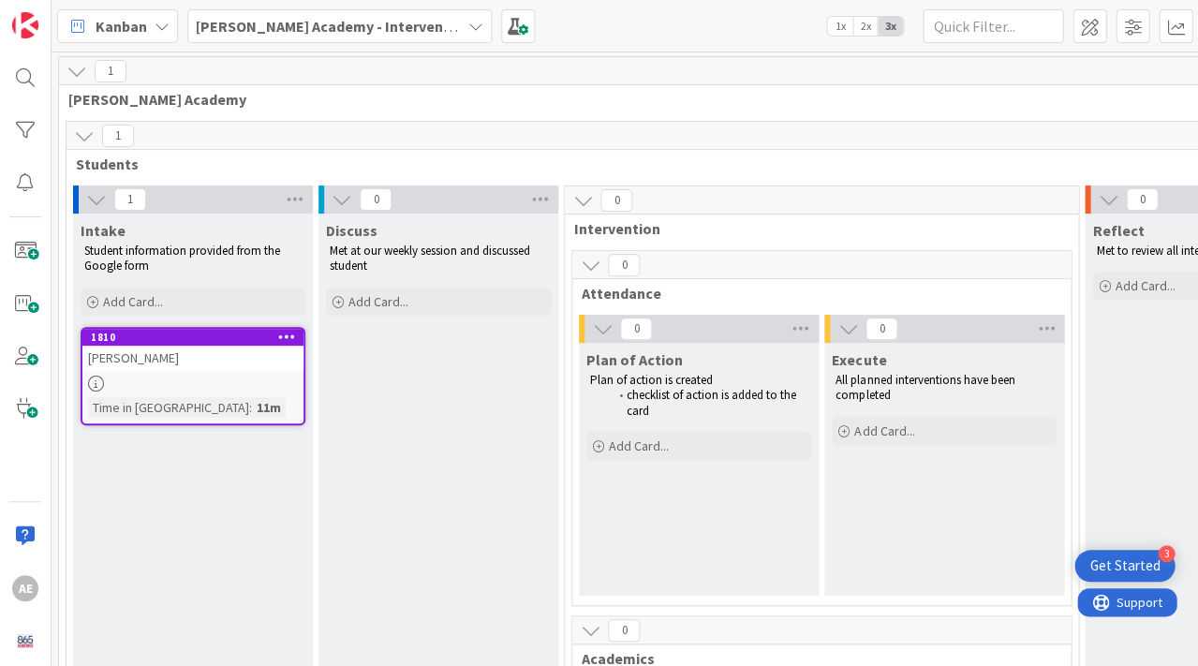
click at [275, 347] on div "[PERSON_NAME]" at bounding box center [192, 358] width 221 height 24
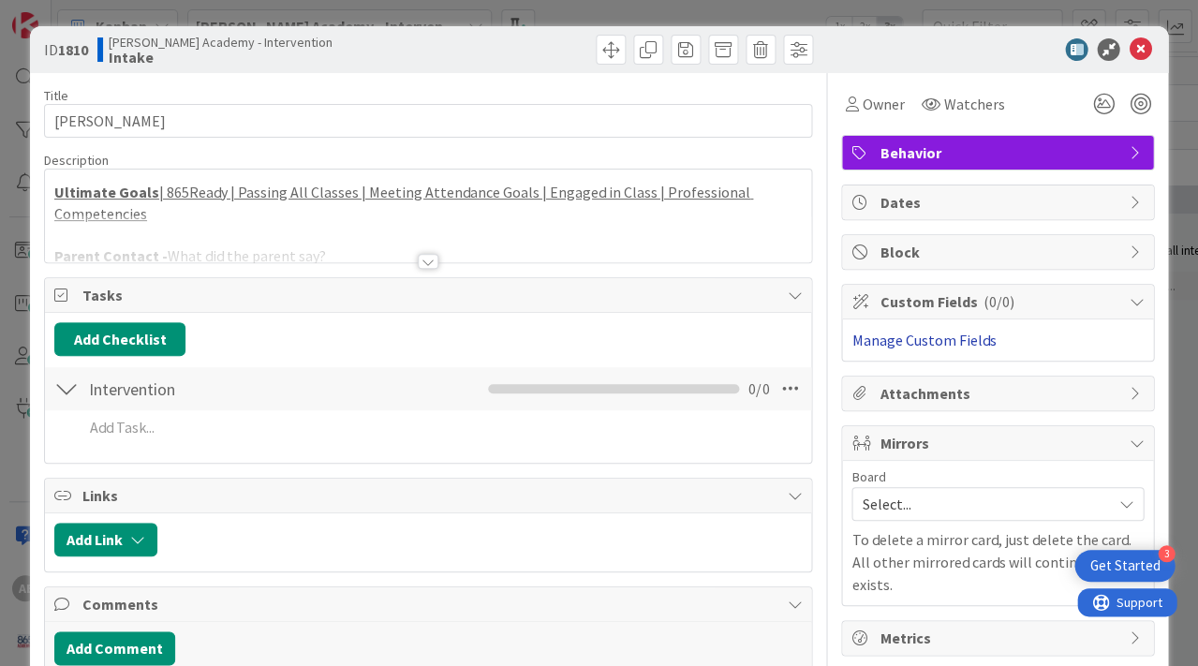
click at [975, 338] on link "Manage Custom Fields" at bounding box center [924, 340] width 144 height 19
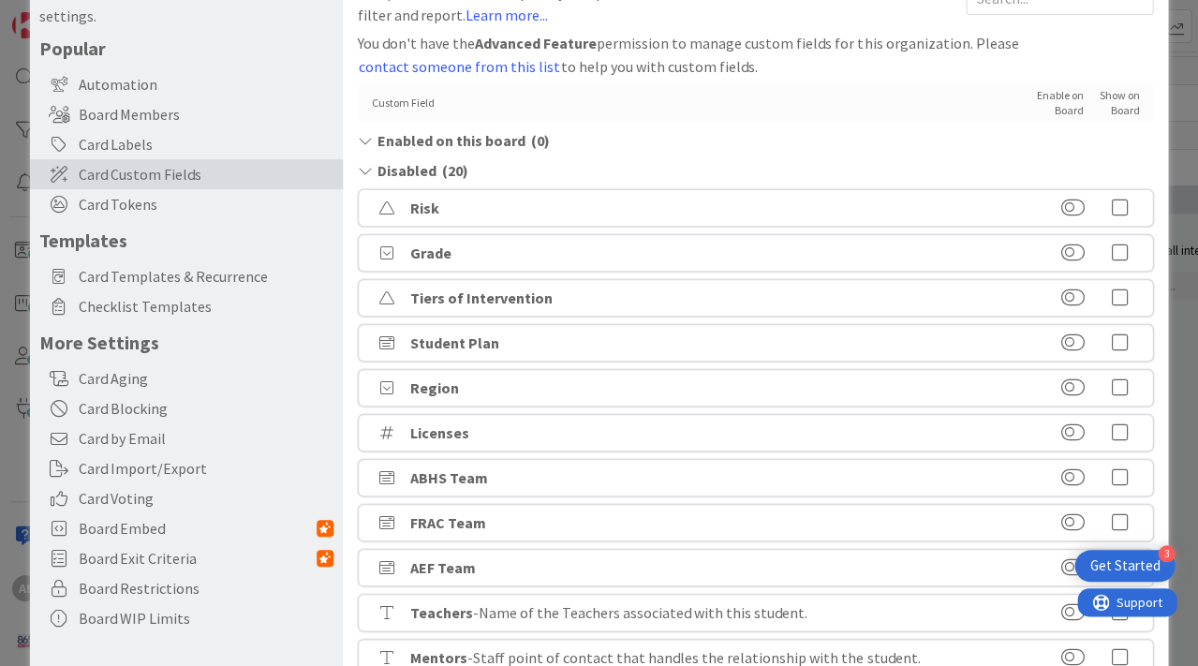
scroll to position [99, 0]
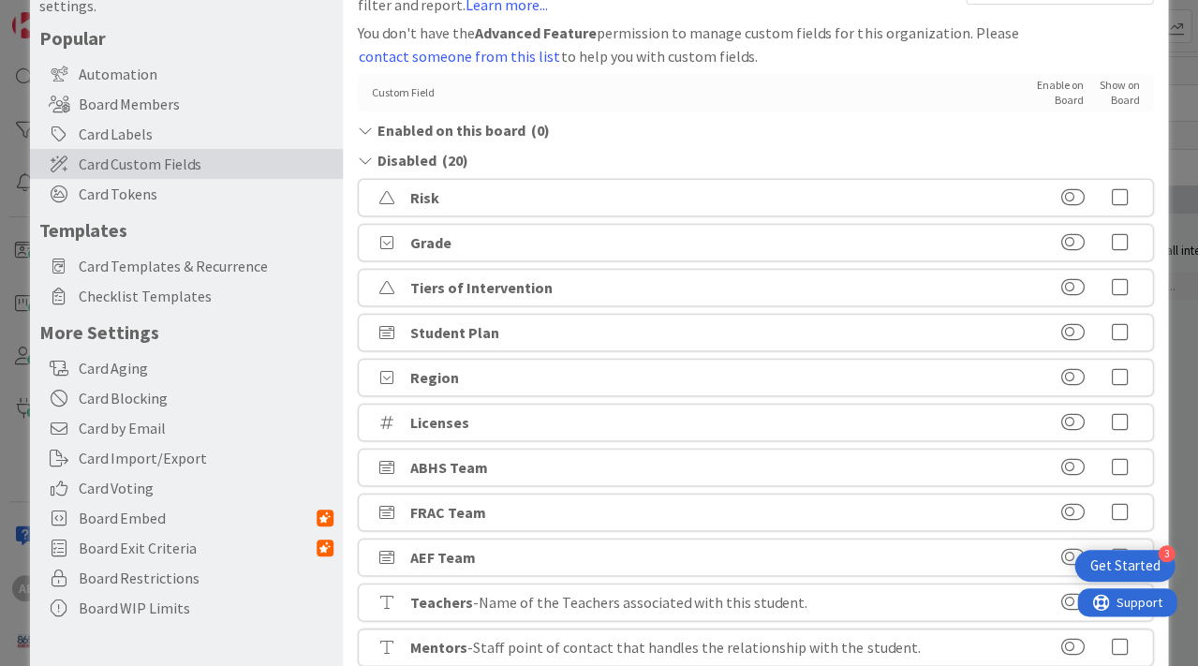
click at [512, 516] on div "FRAC Team" at bounding box center [756, 512] width 796 height 37
click at [454, 505] on b "FRAC Team" at bounding box center [448, 512] width 76 height 19
click at [1068, 506] on button at bounding box center [1073, 512] width 23 height 19
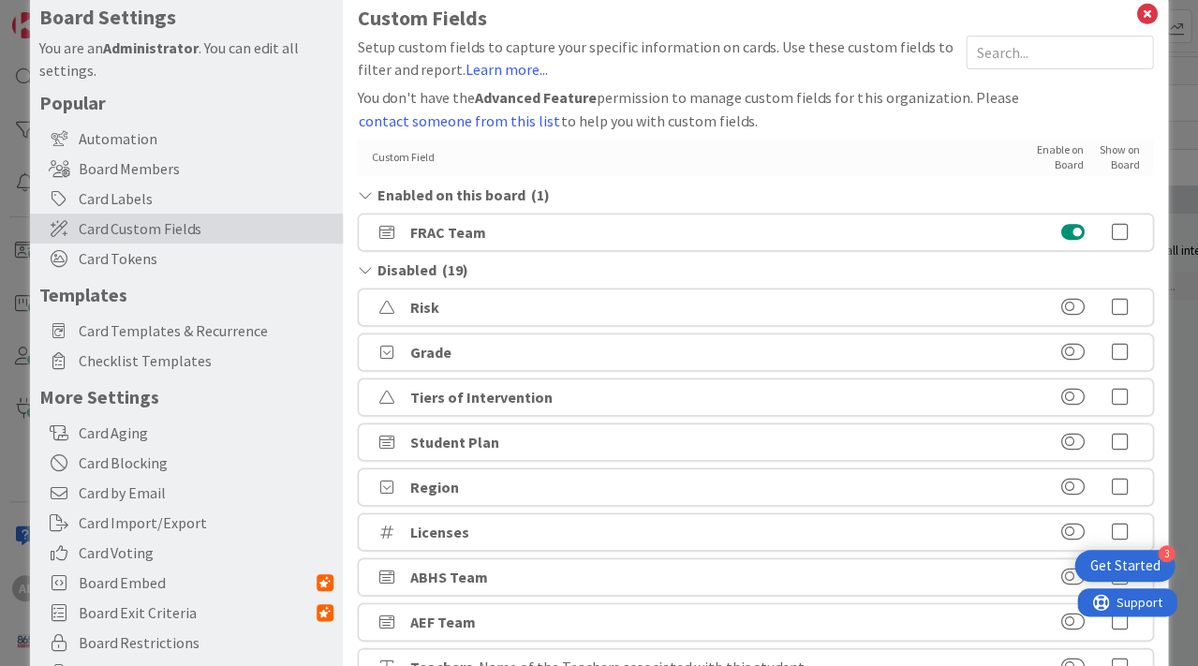
scroll to position [0, 0]
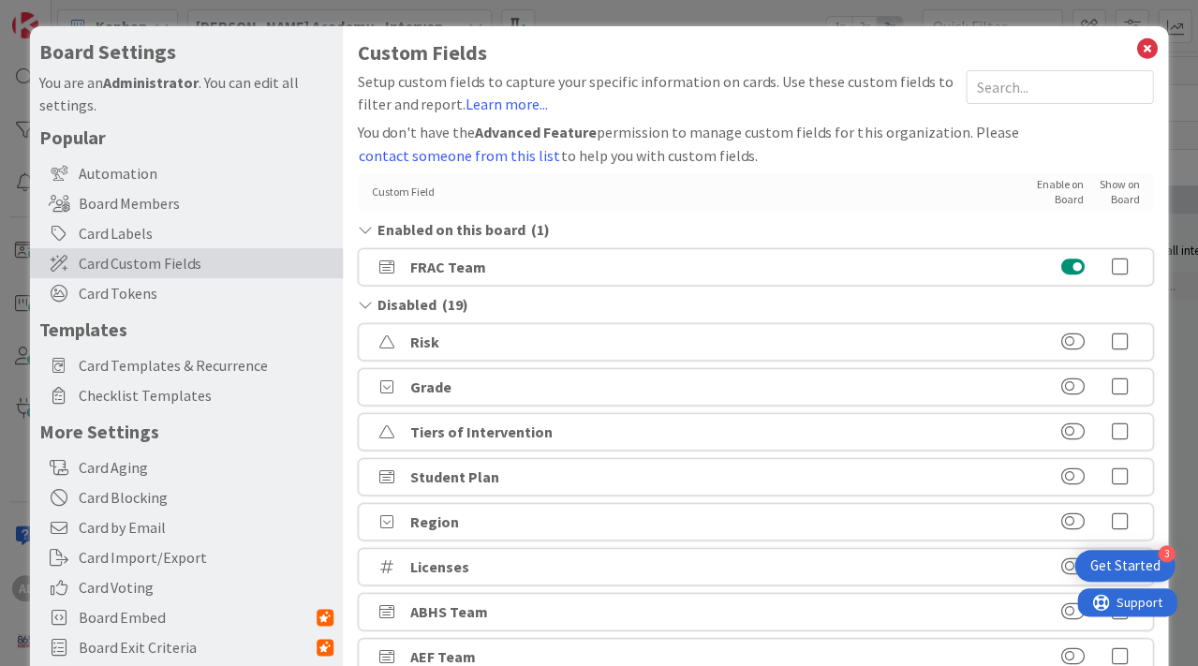
click at [1076, 260] on button at bounding box center [1073, 267] width 23 height 19
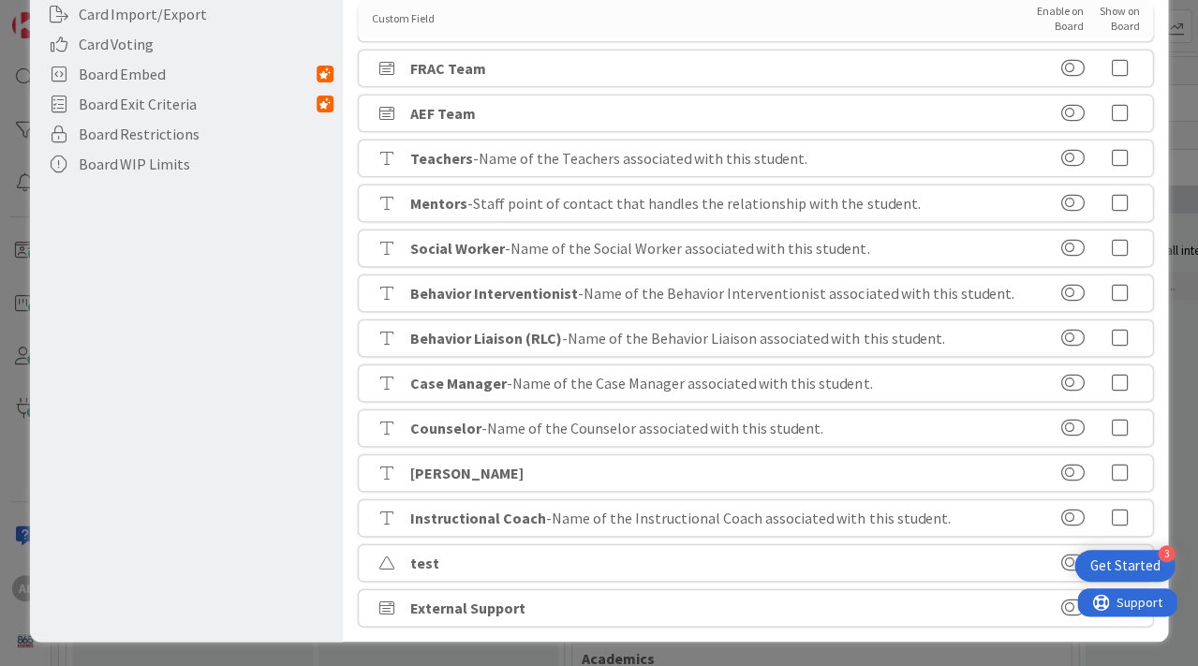
scroll to position [543, 0]
click at [1070, 380] on button at bounding box center [1073, 384] width 23 height 19
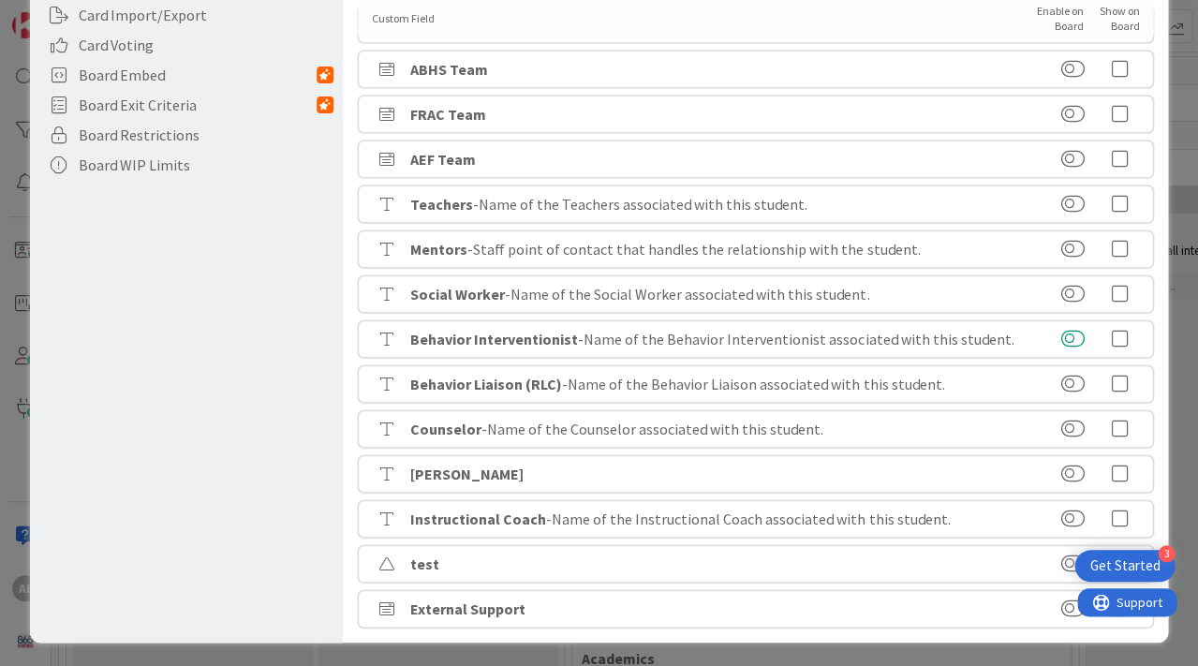
click at [1067, 337] on button at bounding box center [1073, 339] width 23 height 19
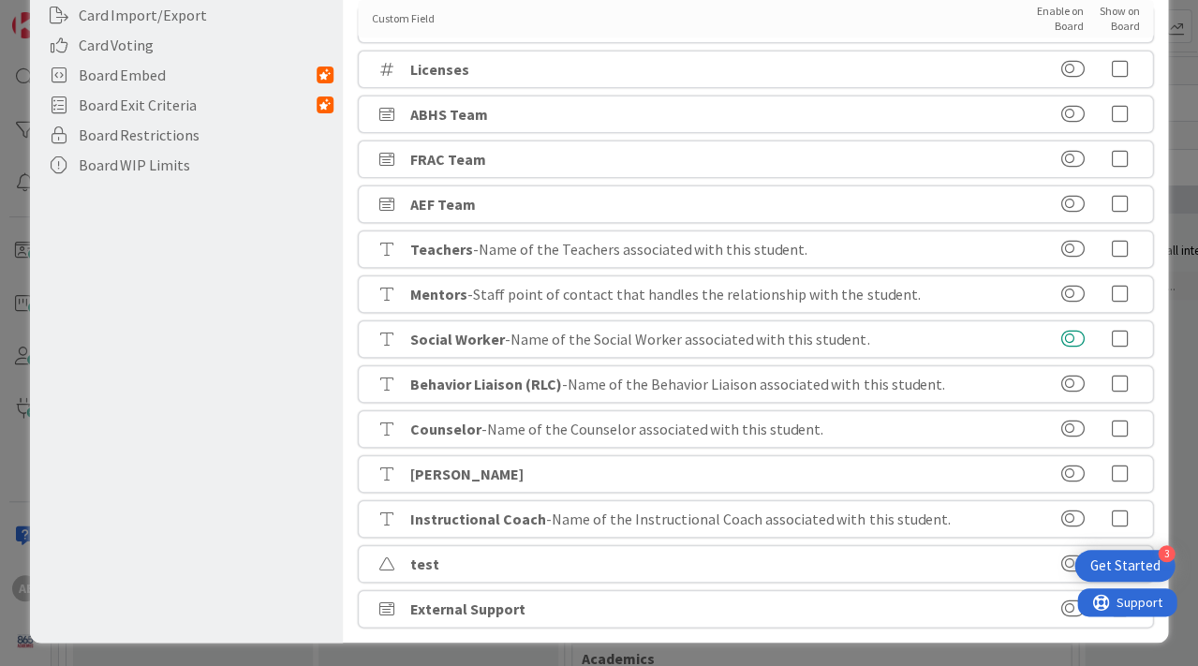
click at [1067, 335] on button at bounding box center [1073, 339] width 23 height 19
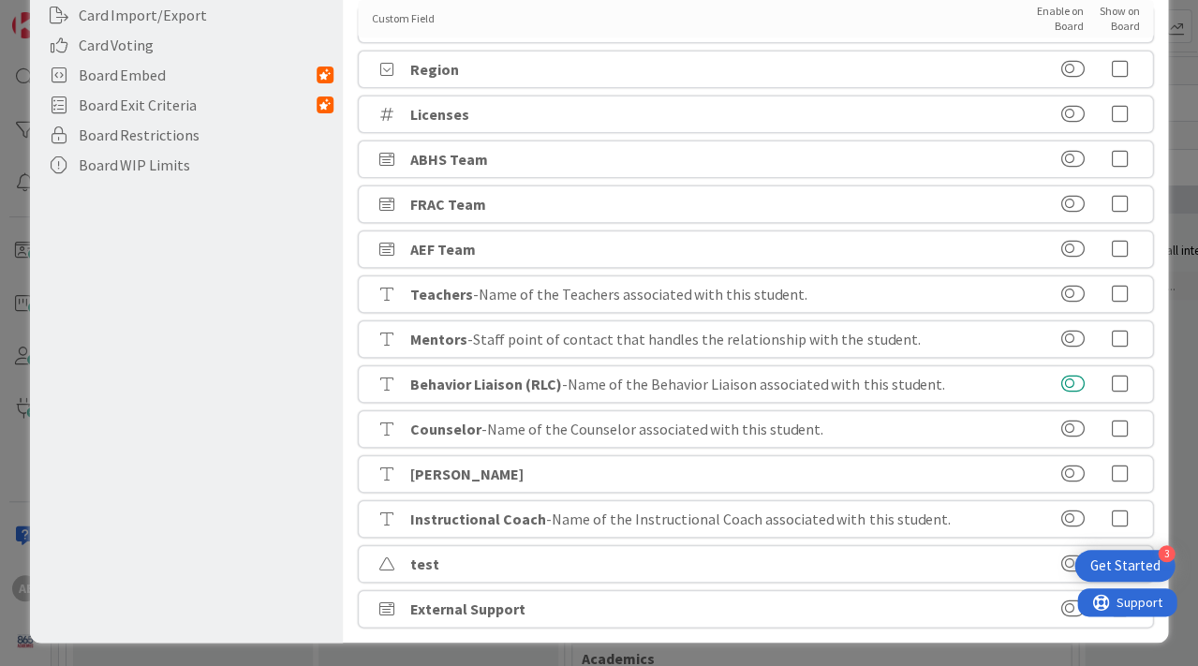
click at [1066, 381] on button at bounding box center [1073, 384] width 23 height 19
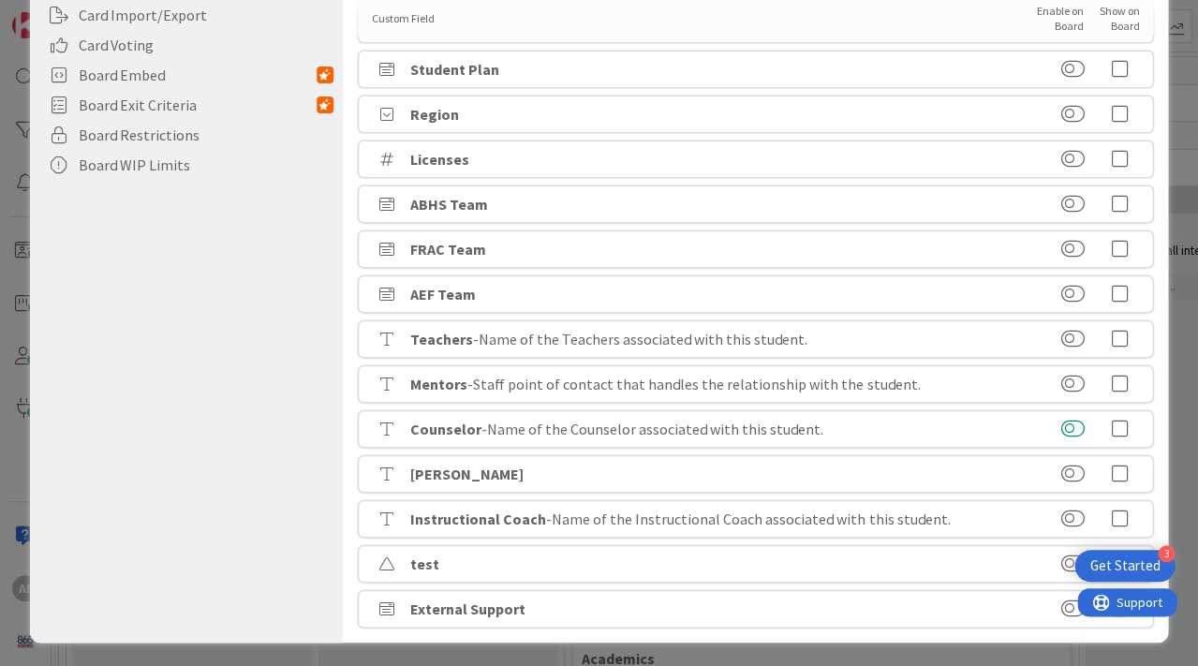
click at [1068, 426] on button at bounding box center [1073, 429] width 23 height 19
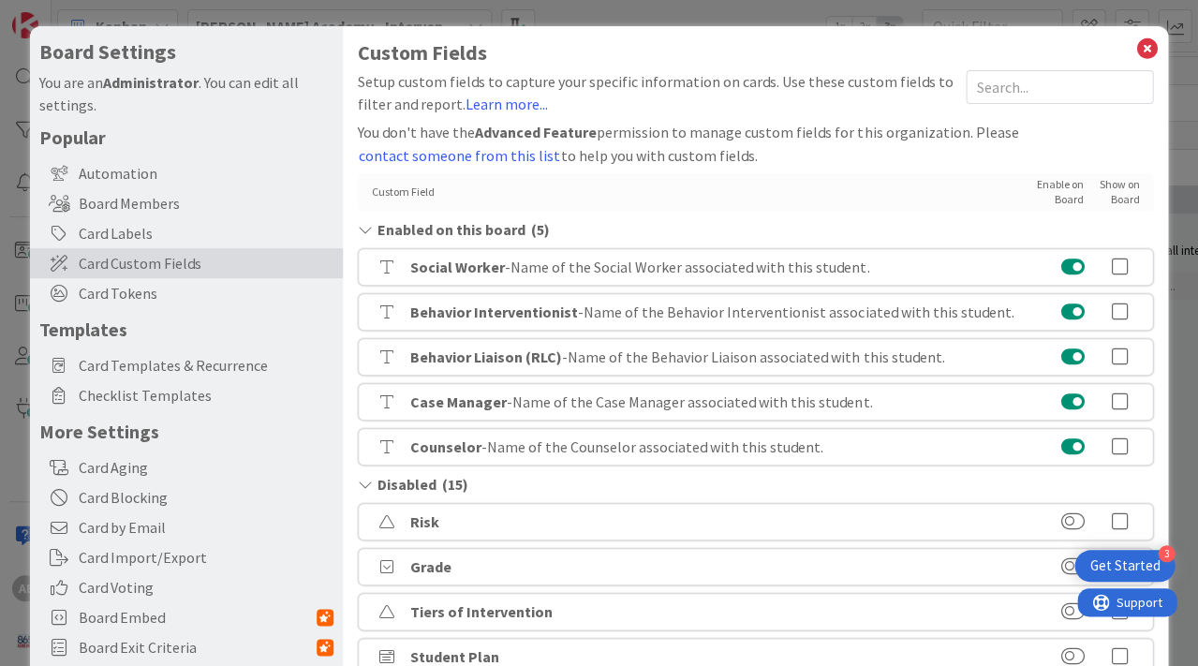
scroll to position [0, 0]
click at [1148, 45] on icon at bounding box center [1147, 49] width 24 height 26
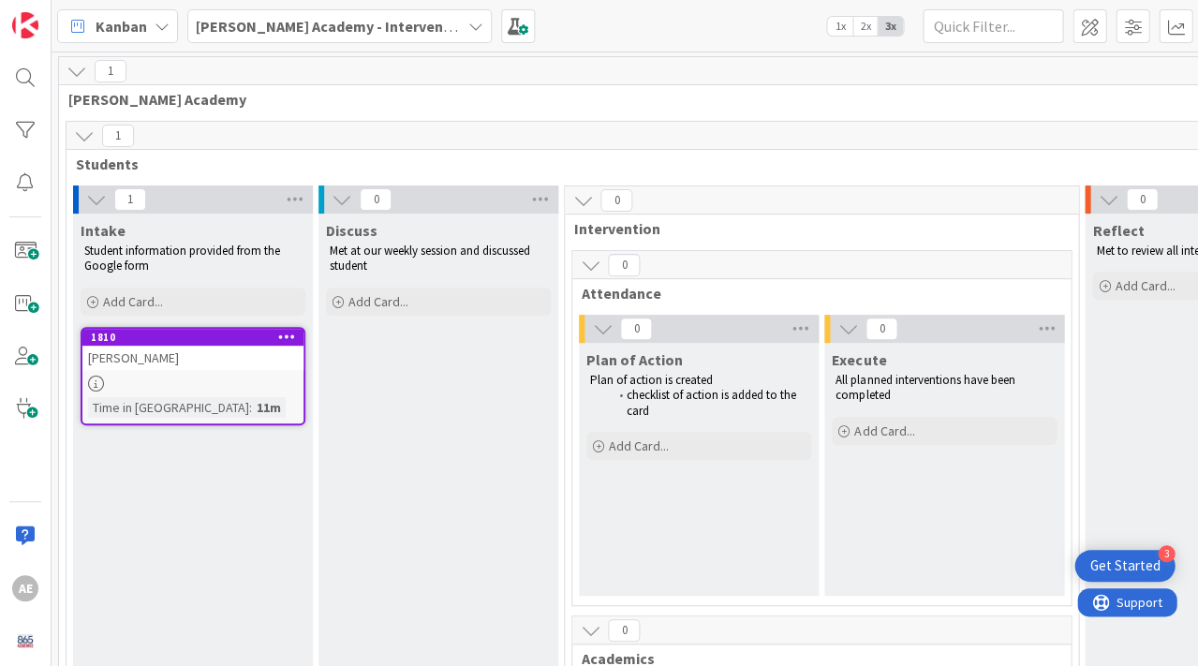
click at [208, 359] on div "[PERSON_NAME]" at bounding box center [192, 358] width 221 height 24
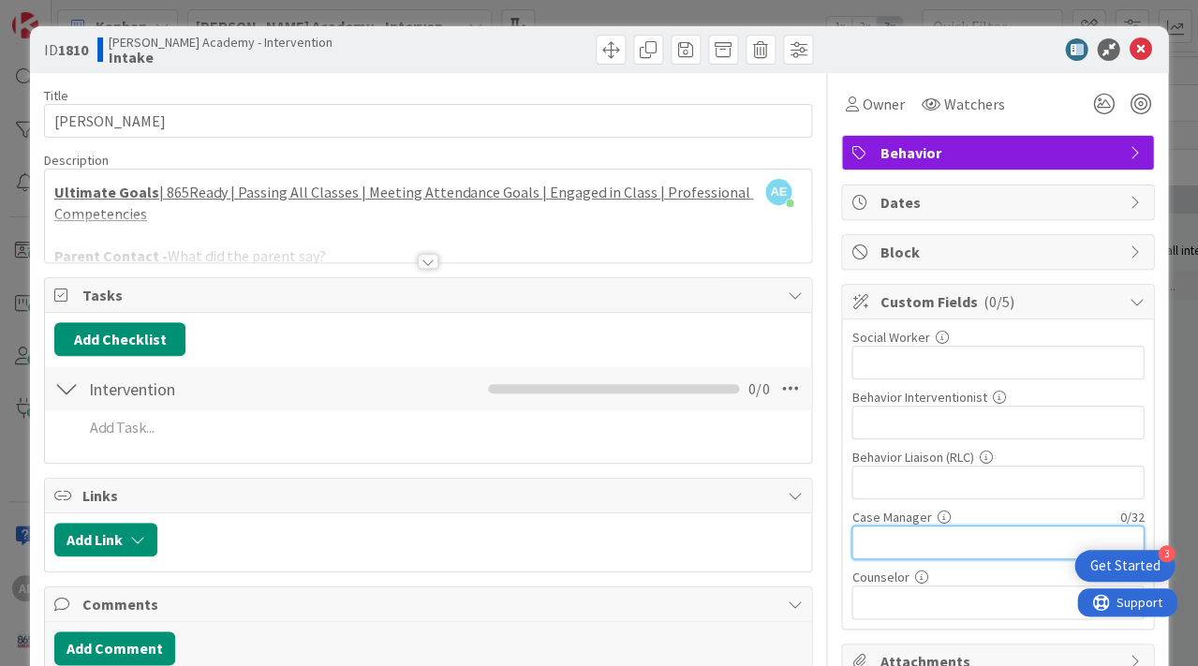
click at [943, 537] on input "text" at bounding box center [998, 543] width 292 height 34
type input "[PERSON_NAME]"
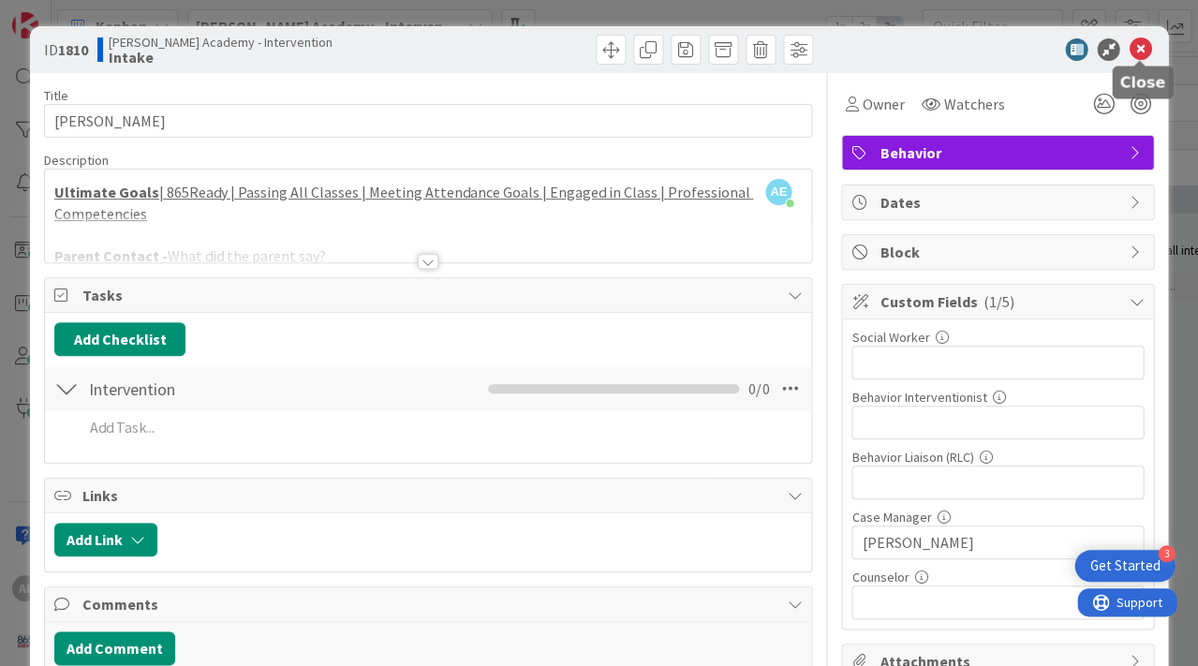
click at [1142, 46] on icon at bounding box center [1140, 49] width 22 height 22
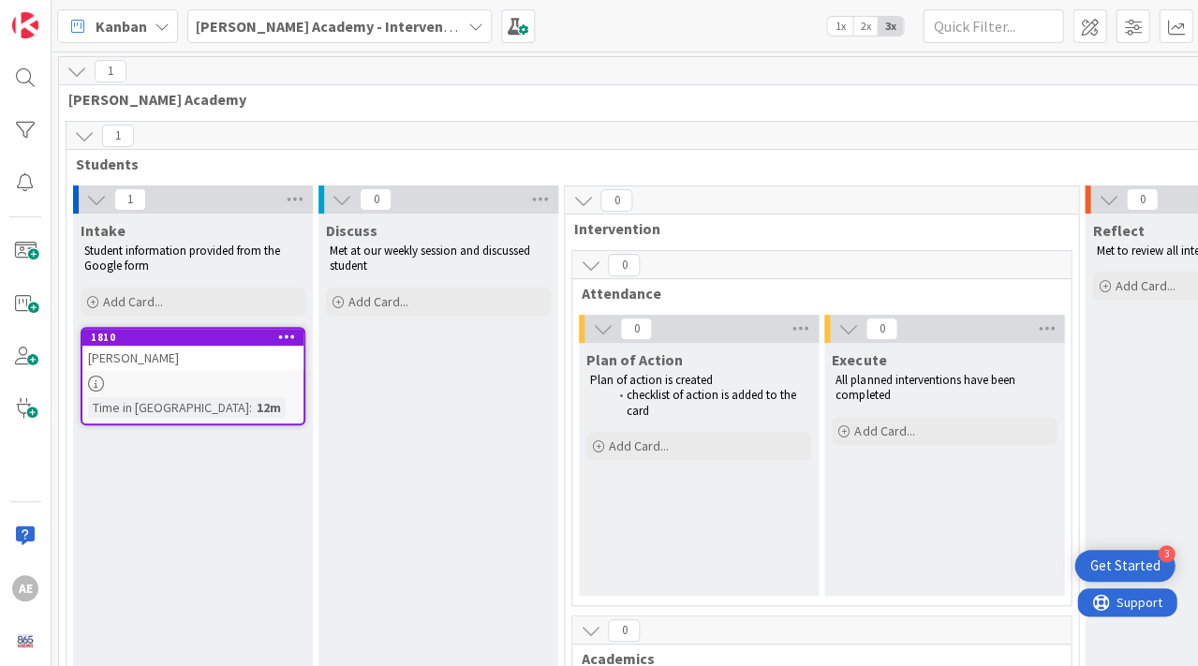
click at [239, 381] on div at bounding box center [192, 384] width 221 height 16
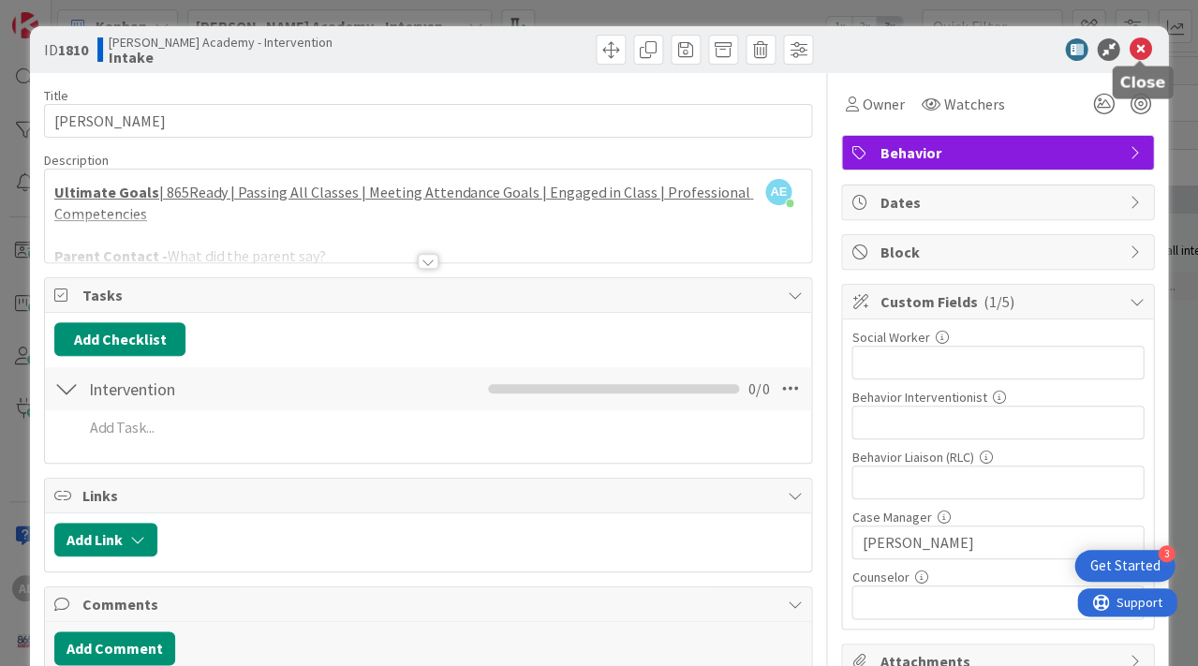
click at [1148, 51] on icon at bounding box center [1140, 49] width 22 height 22
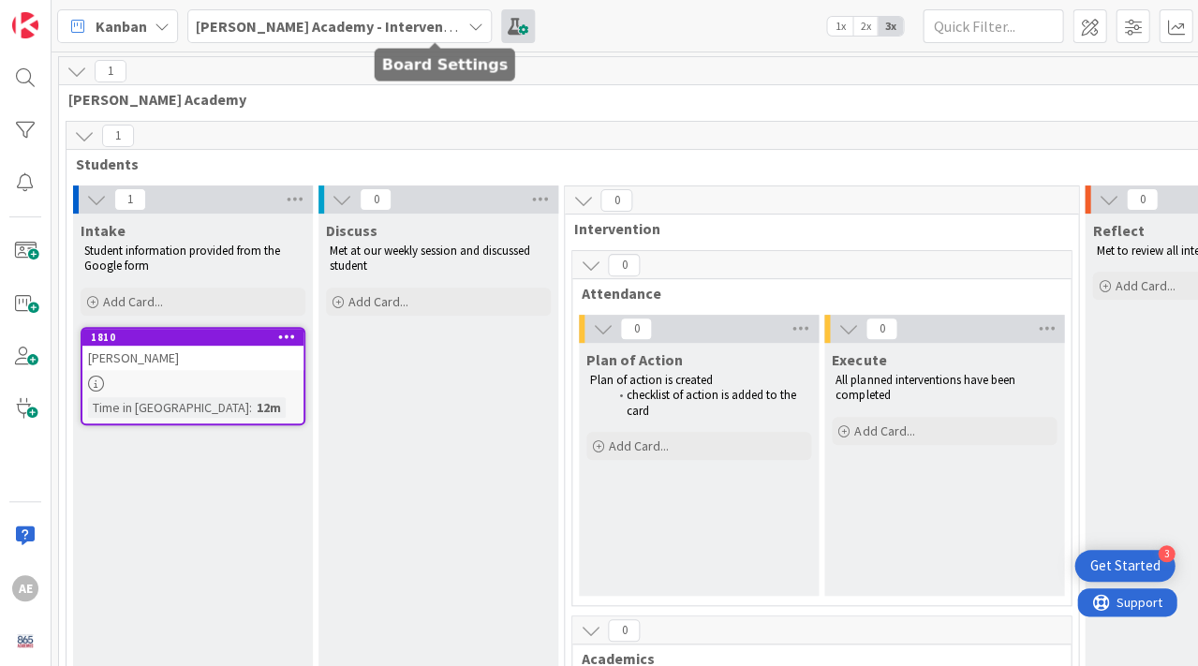
click at [501, 33] on span at bounding box center [518, 26] width 34 height 34
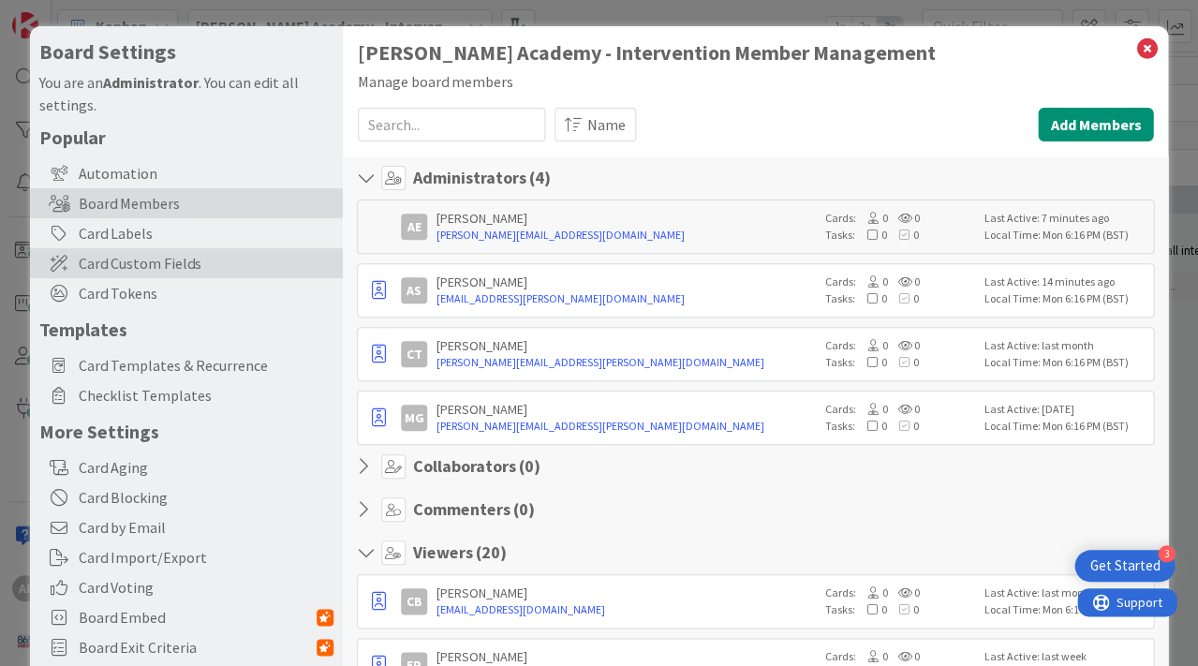
click at [152, 255] on span "Card Custom Fields" at bounding box center [206, 263] width 255 height 22
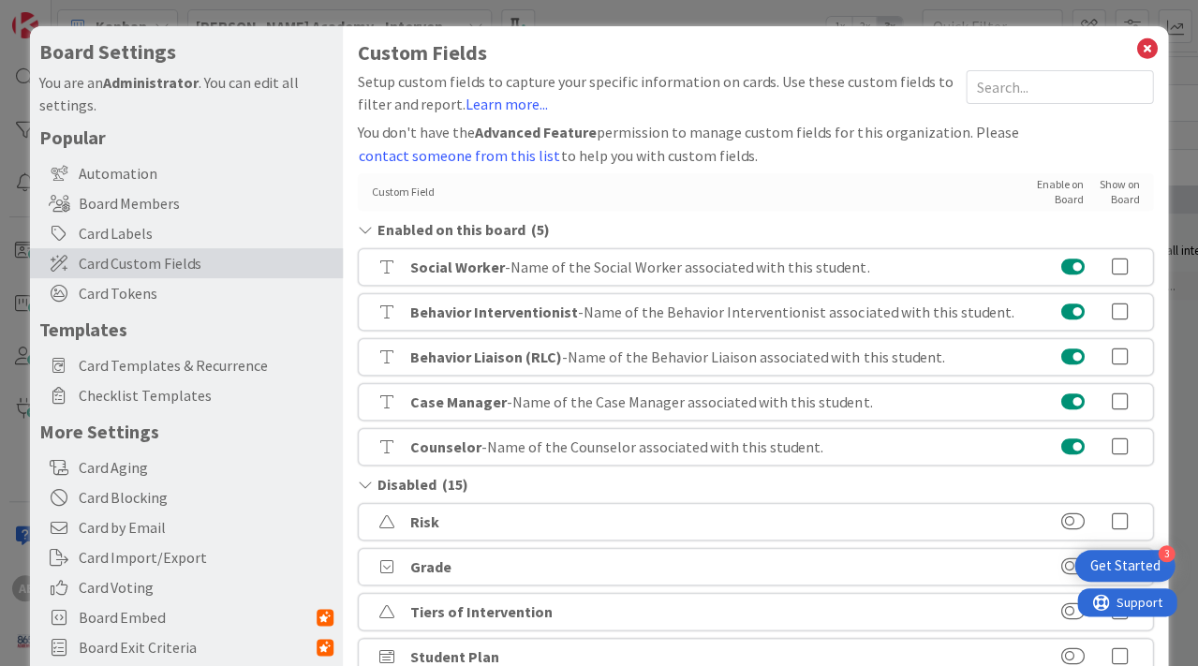
click at [1123, 393] on icon at bounding box center [1119, 402] width 37 height 19
click at [1153, 50] on icon at bounding box center [1147, 49] width 24 height 26
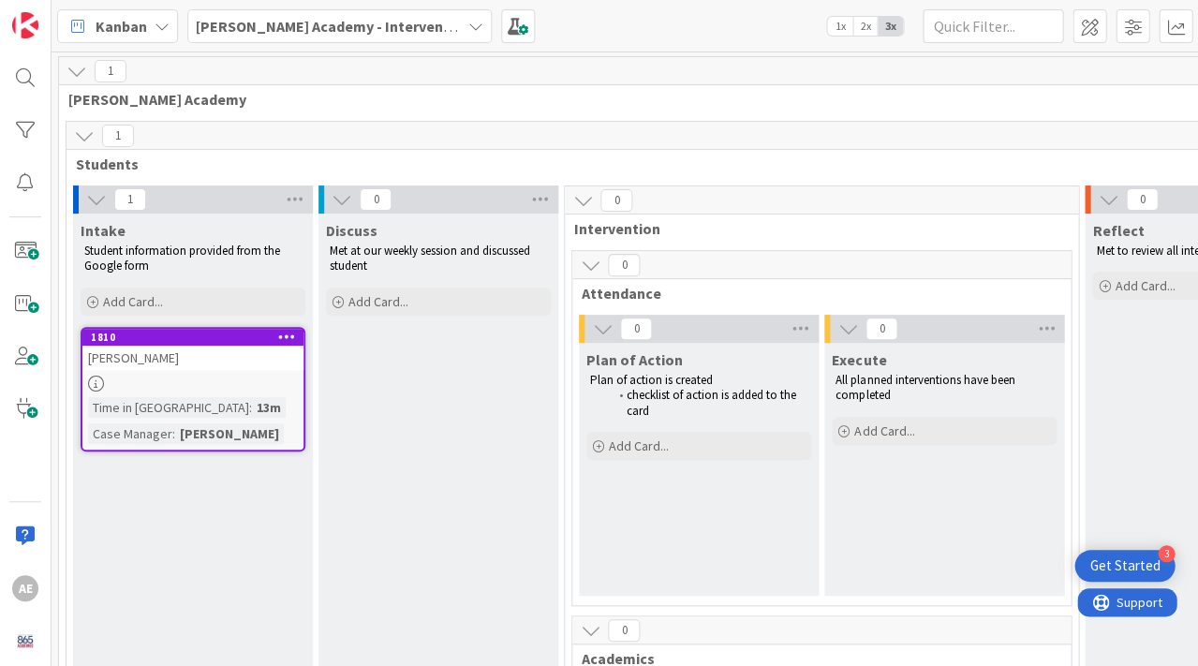
click at [363, 11] on div "[PERSON_NAME] Academy - Intervention" at bounding box center [339, 26] width 305 height 34
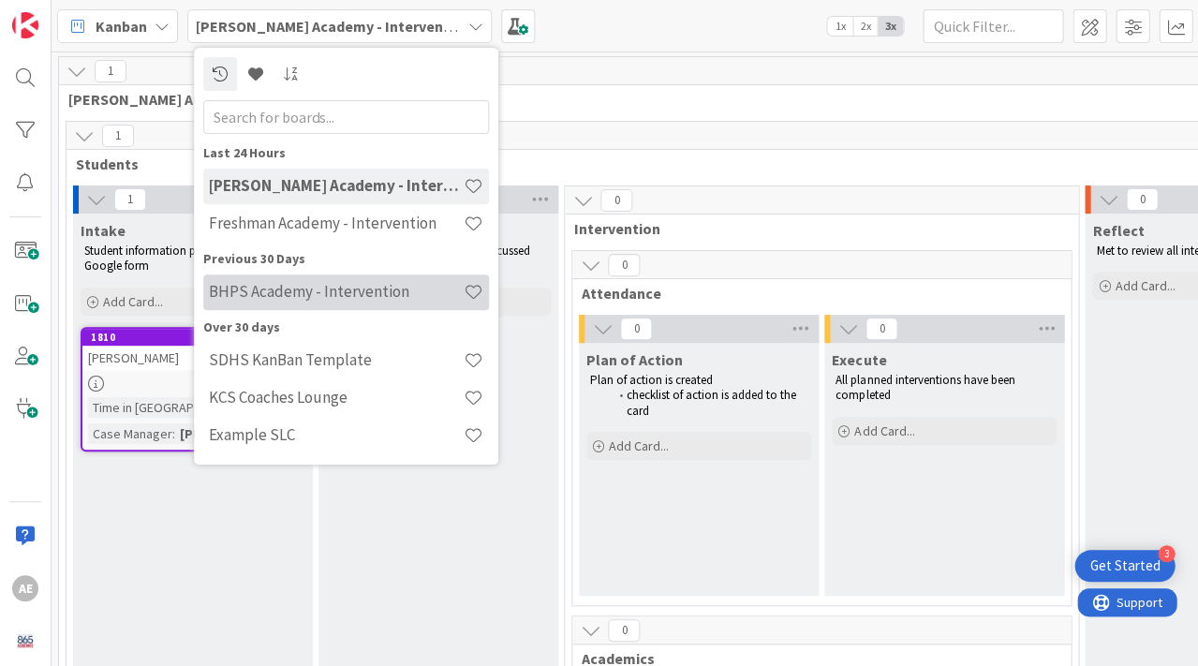
click at [277, 295] on h4 "BHPS Academy - Intervention" at bounding box center [336, 291] width 255 height 19
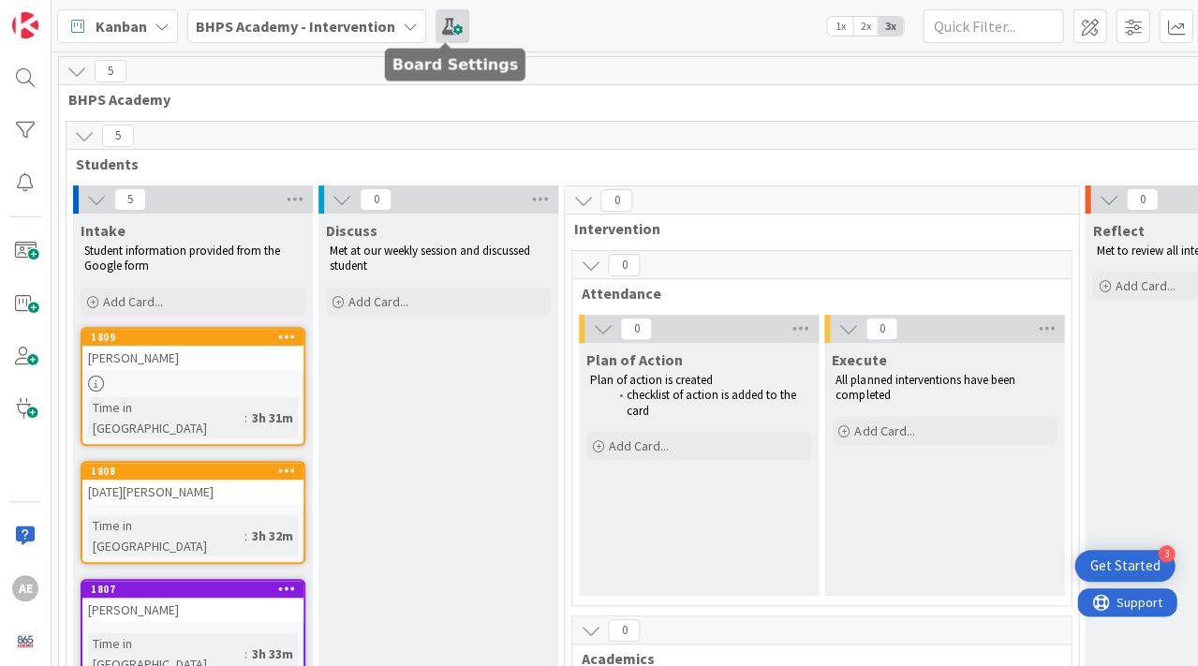
click at [449, 15] on span at bounding box center [453, 26] width 34 height 34
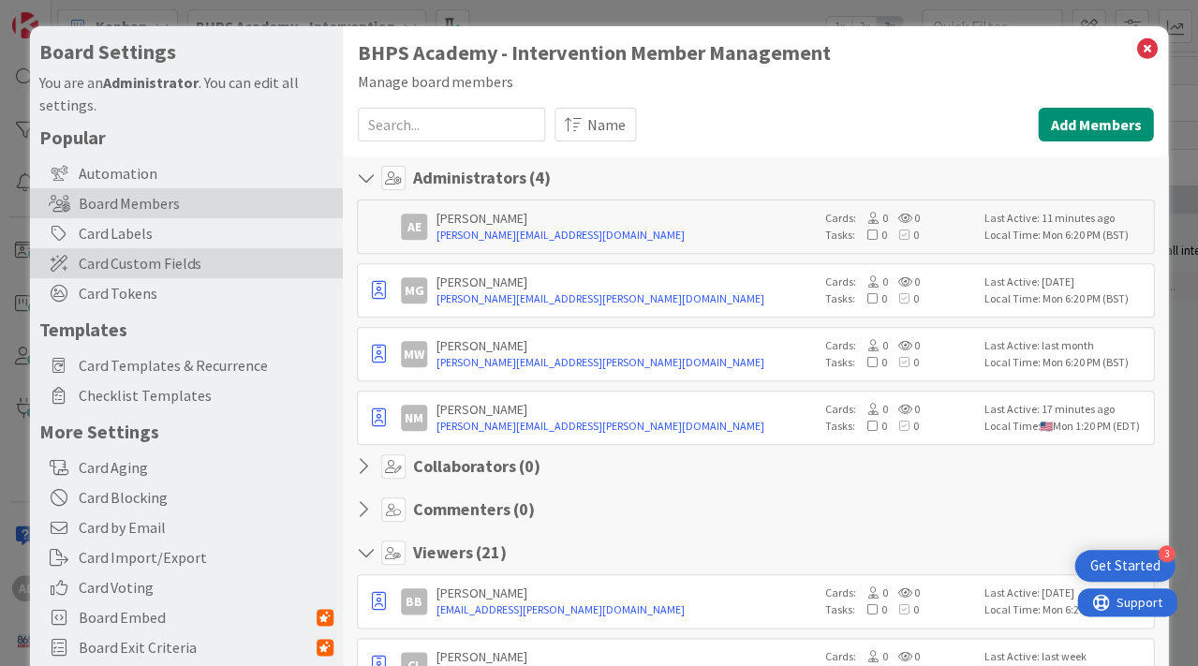
click at [152, 258] on span "Card Custom Fields" at bounding box center [206, 263] width 255 height 22
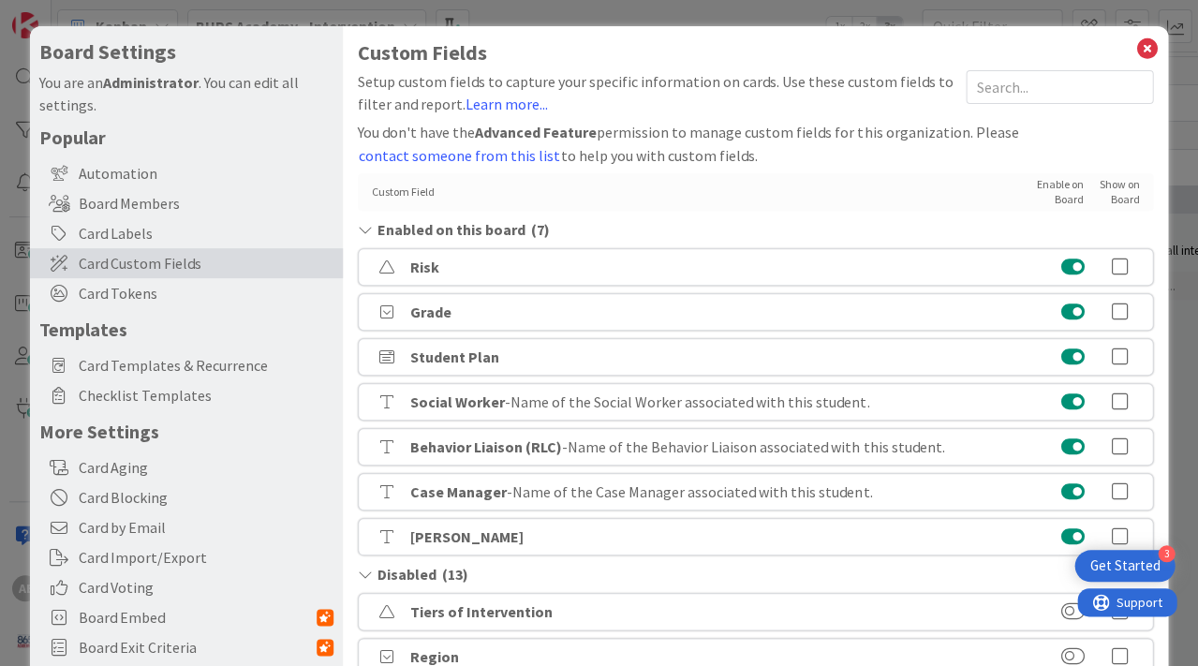
click at [1118, 488] on icon at bounding box center [1119, 492] width 37 height 19
click at [1149, 51] on icon at bounding box center [1147, 49] width 24 height 26
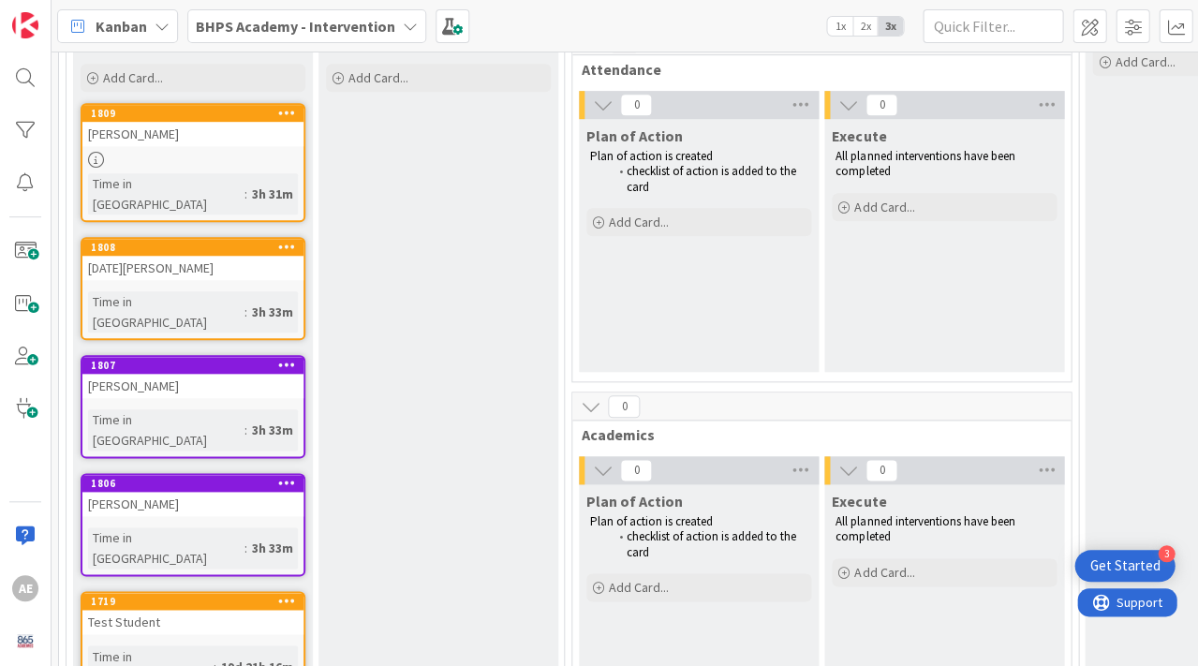
scroll to position [206, 0]
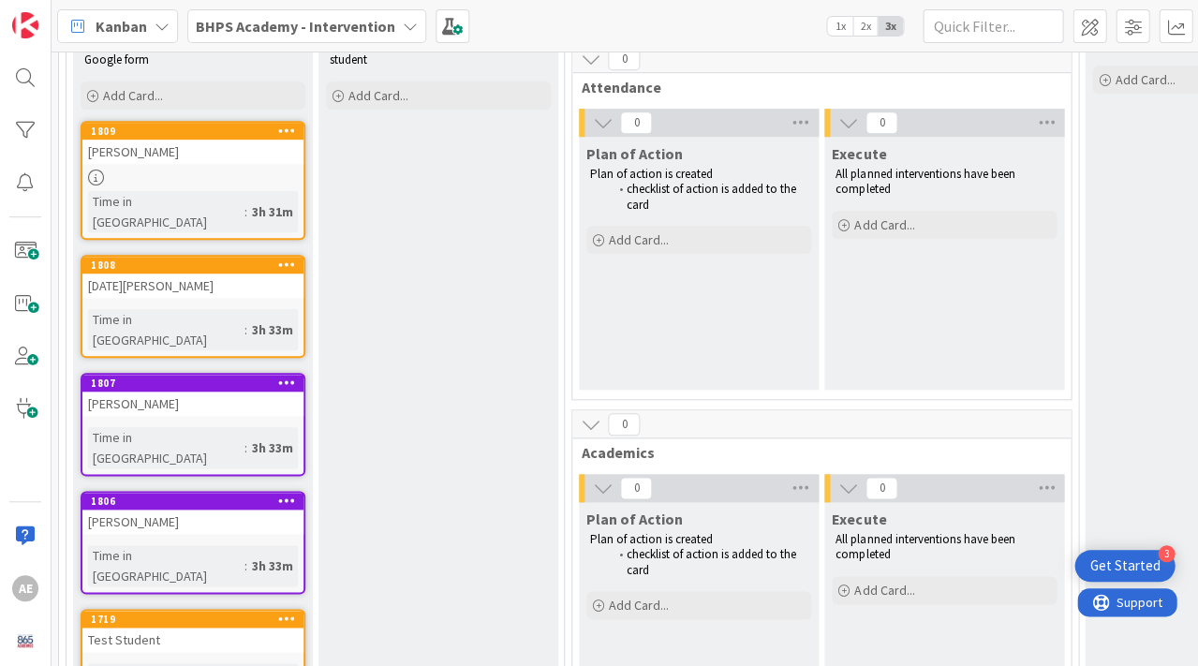
click at [255, 196] on div "Time in Column : 3h 31m" at bounding box center [193, 211] width 210 height 41
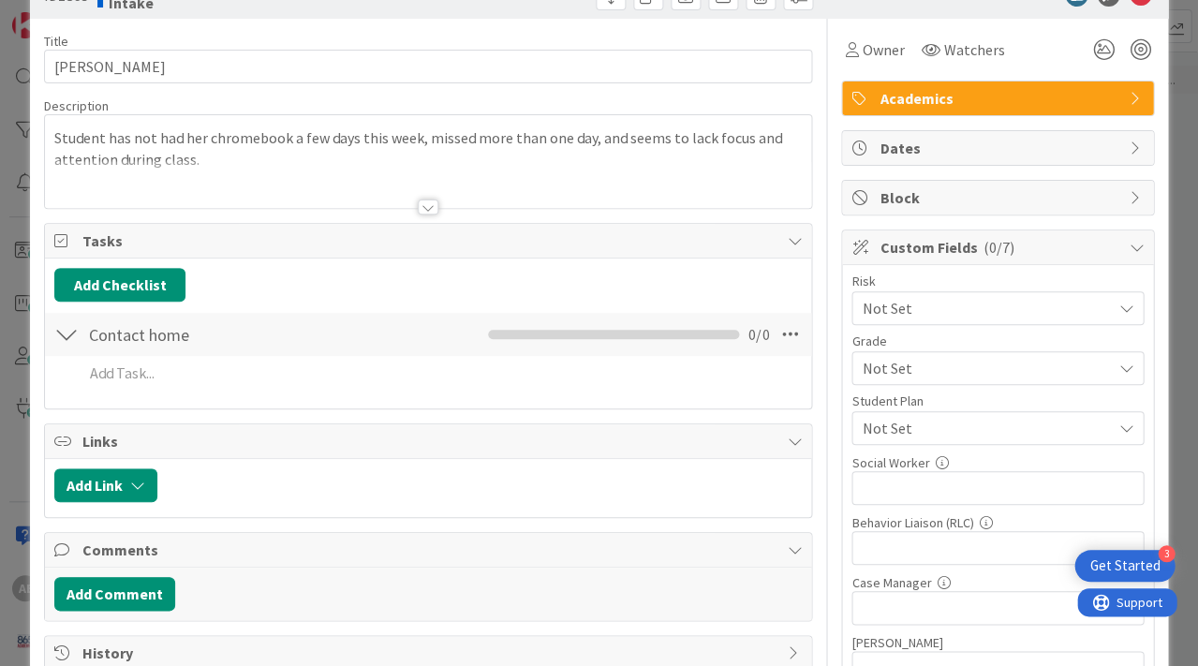
scroll to position [56, 0]
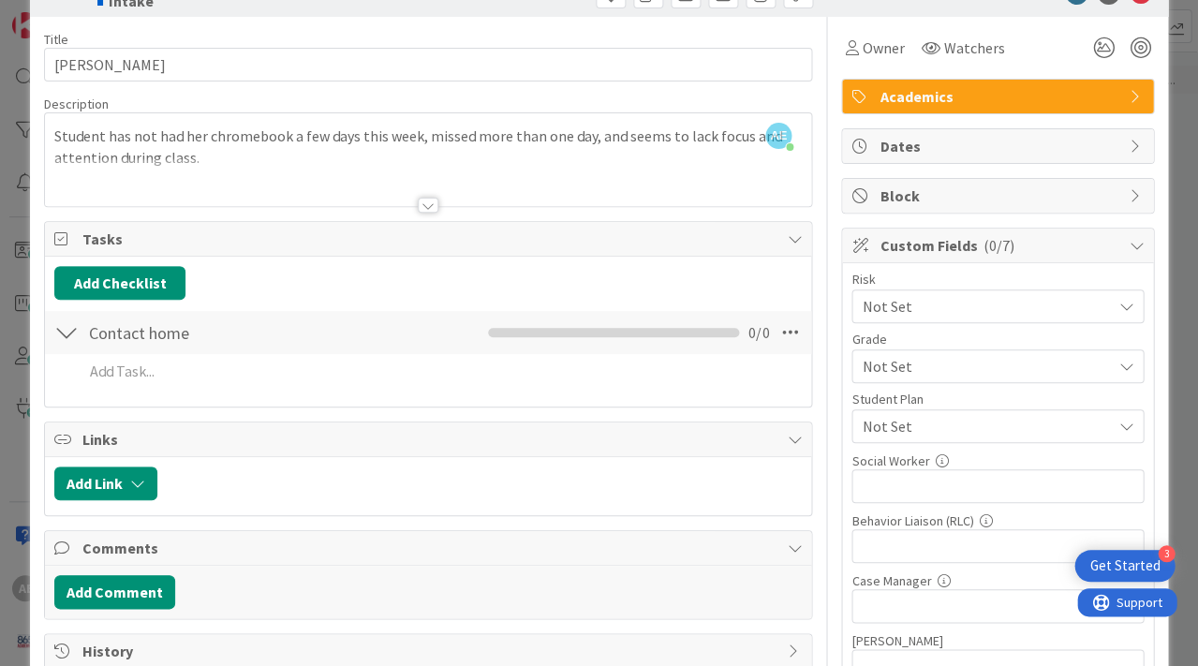
click at [71, 330] on div at bounding box center [66, 333] width 24 height 34
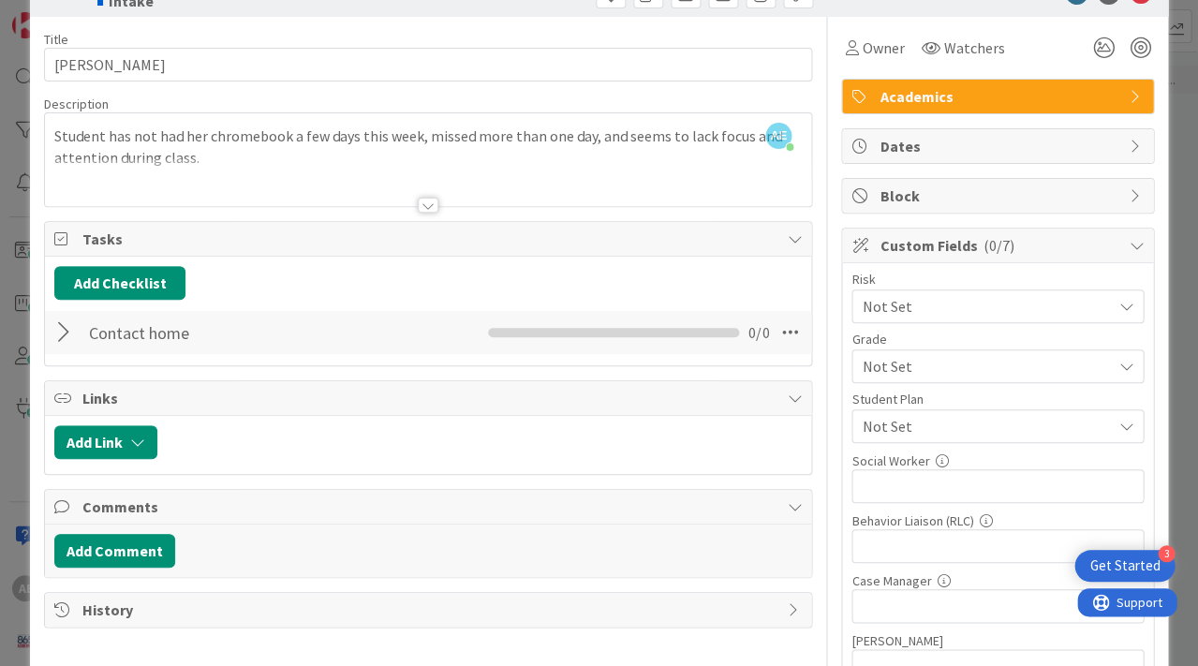
click at [56, 326] on div at bounding box center [66, 333] width 24 height 34
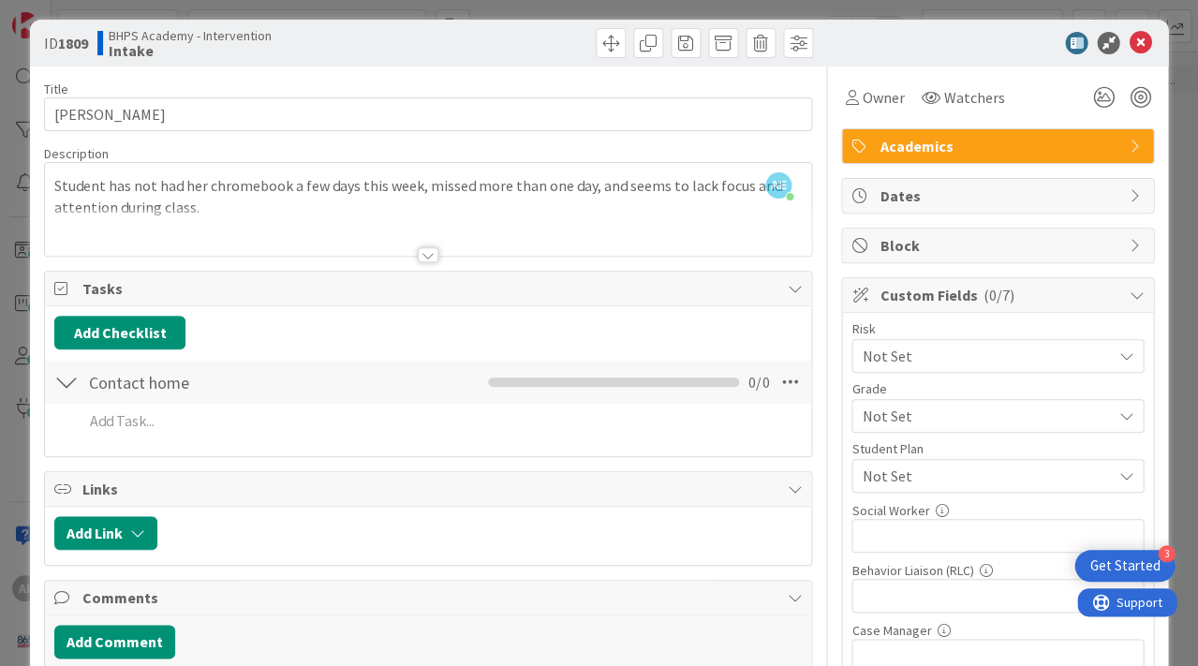
scroll to position [4, 0]
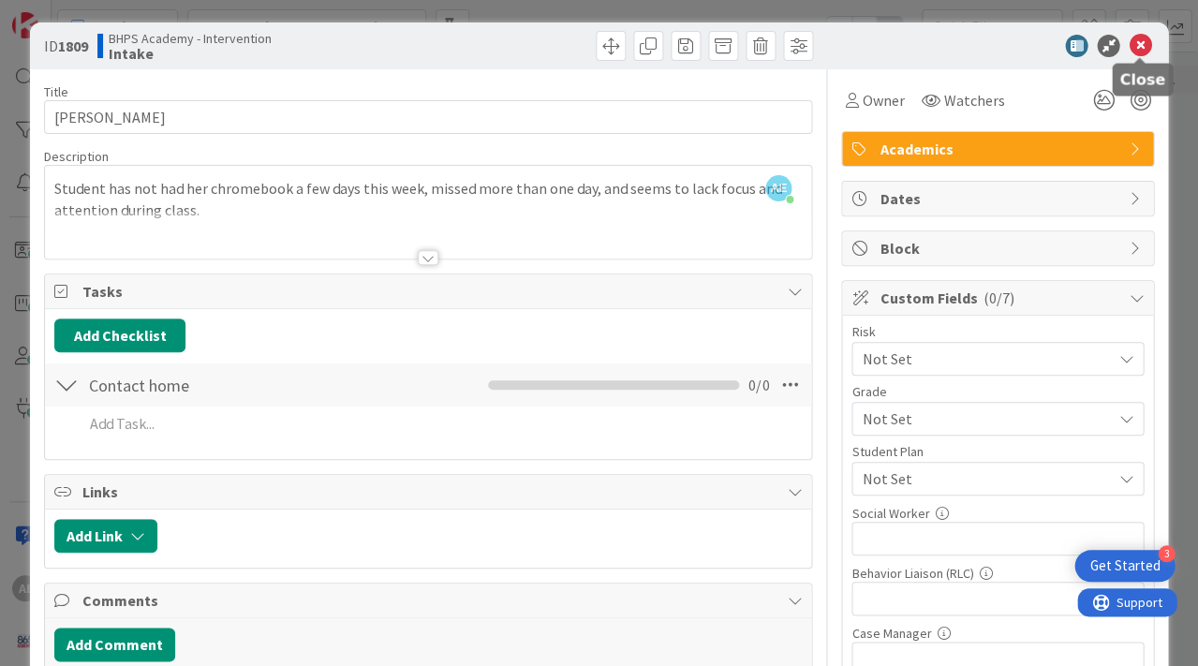
click at [1139, 43] on icon at bounding box center [1140, 46] width 22 height 22
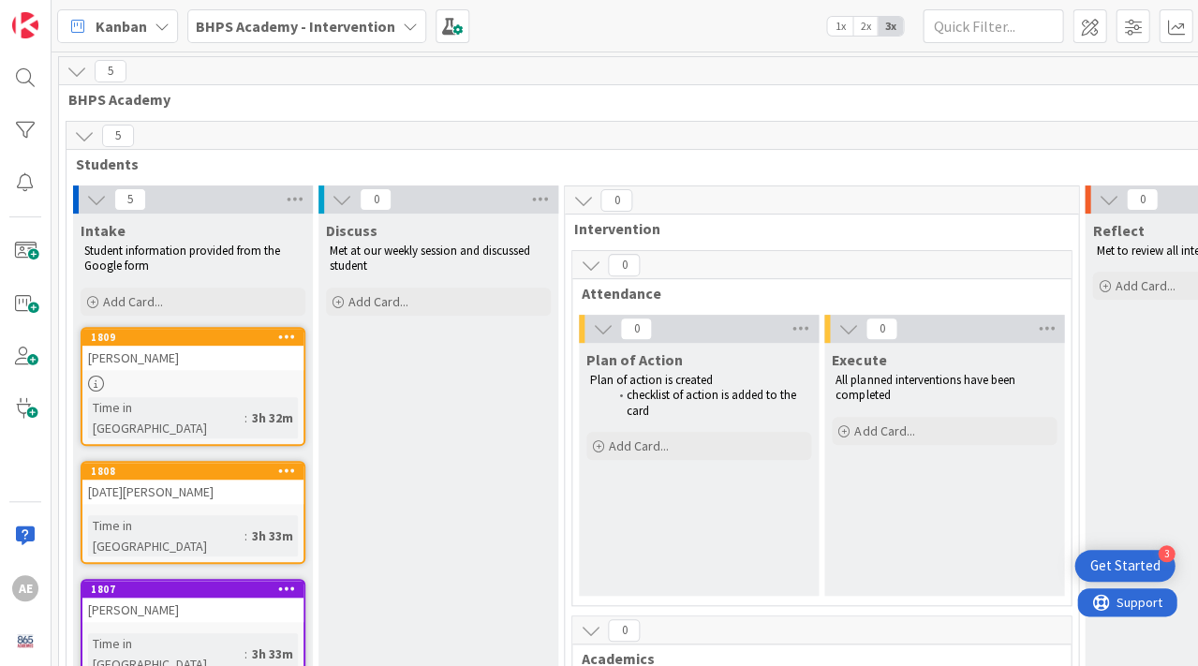
click at [318, 12] on div "BHPS Academy - Intervention" at bounding box center [306, 26] width 239 height 34
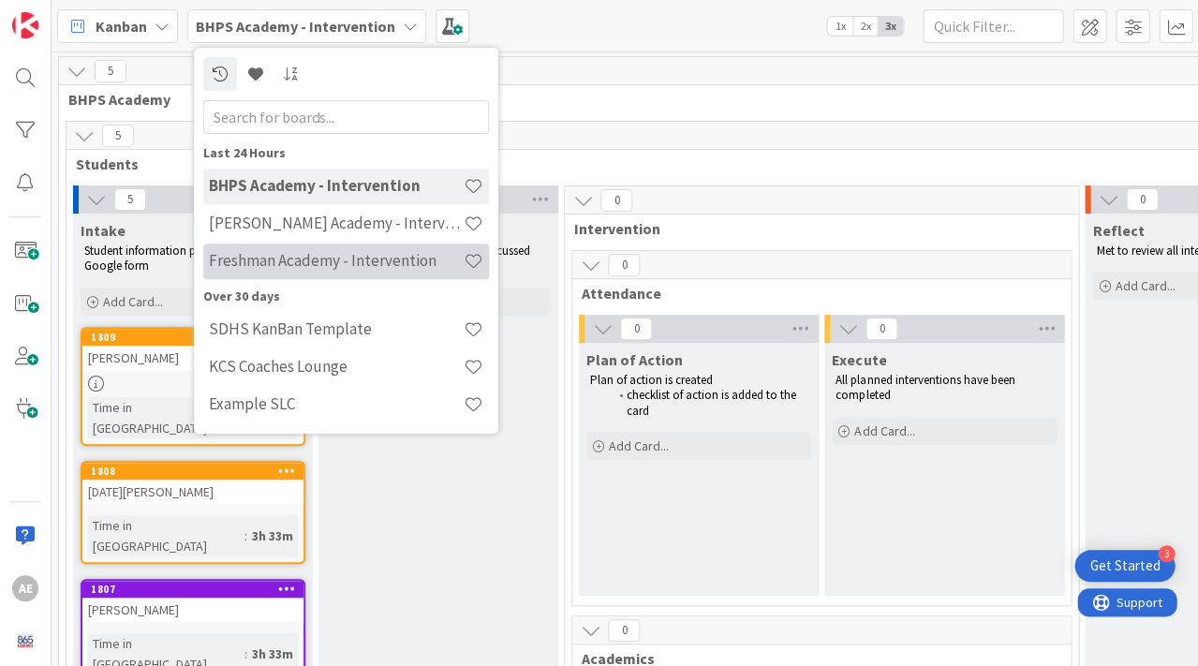
click at [280, 270] on h4 "Freshman Academy - Intervention" at bounding box center [336, 260] width 255 height 19
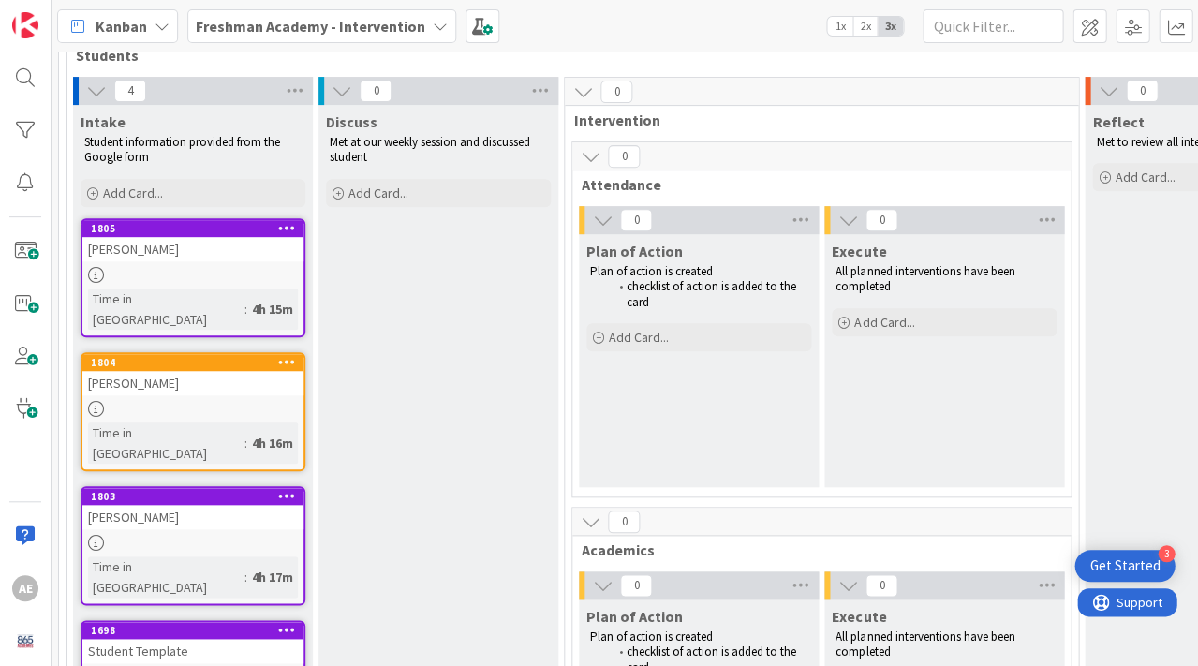
scroll to position [105, 0]
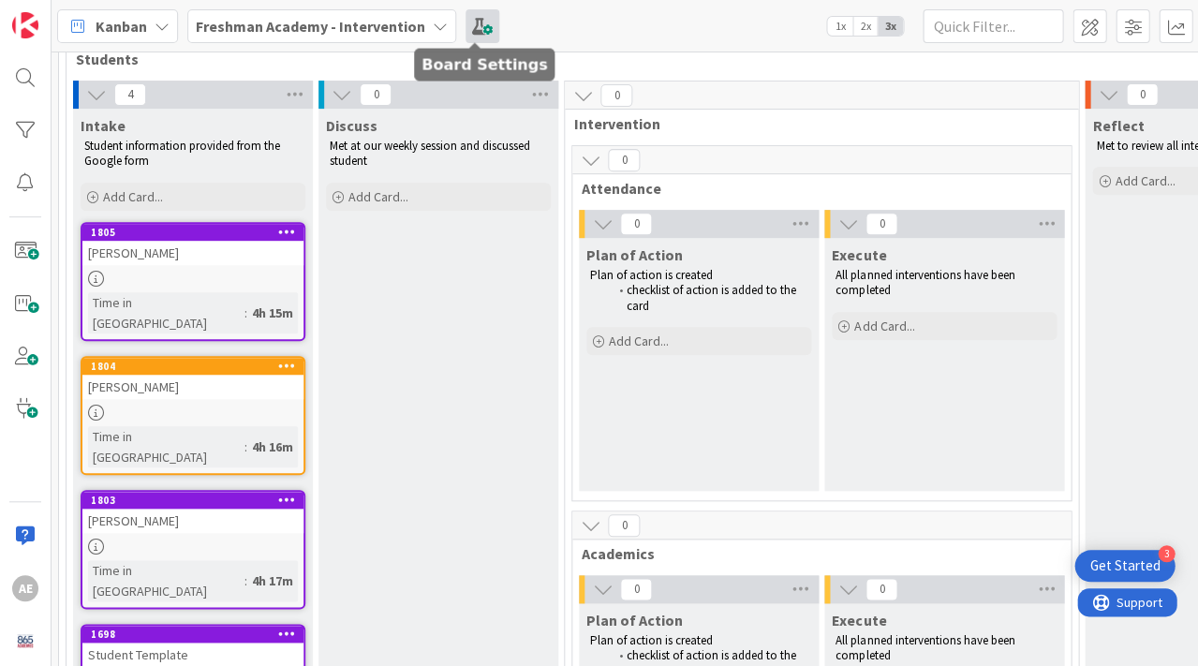
click at [469, 28] on span at bounding box center [483, 26] width 34 height 34
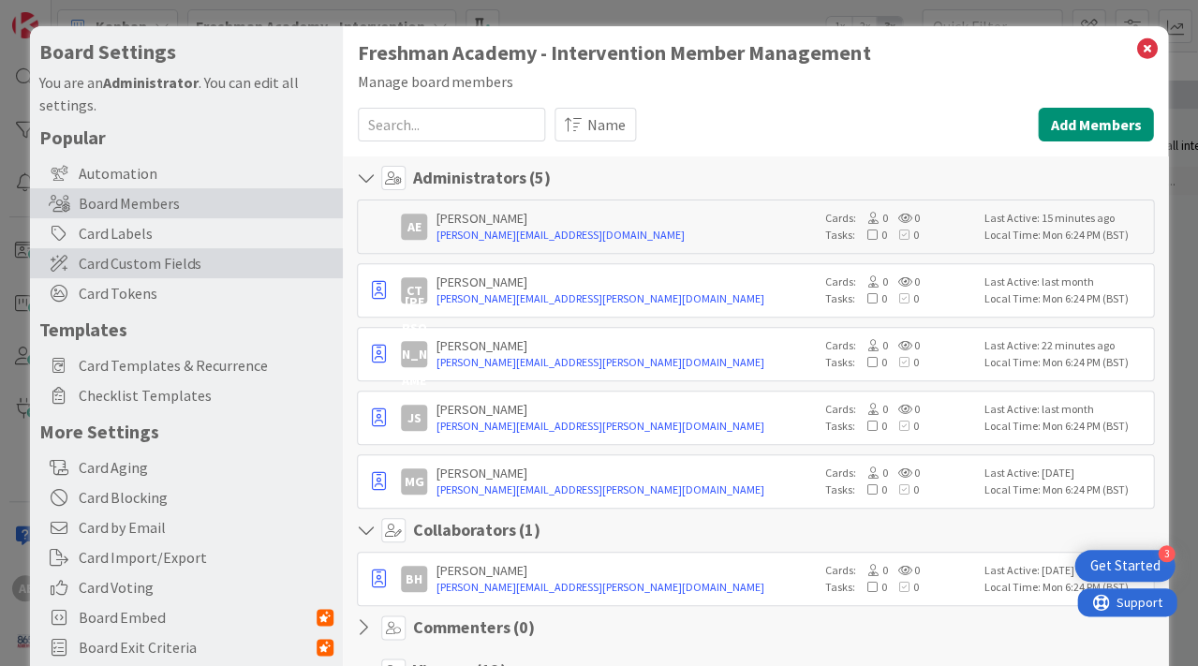
click at [113, 267] on span "Card Custom Fields" at bounding box center [206, 263] width 255 height 22
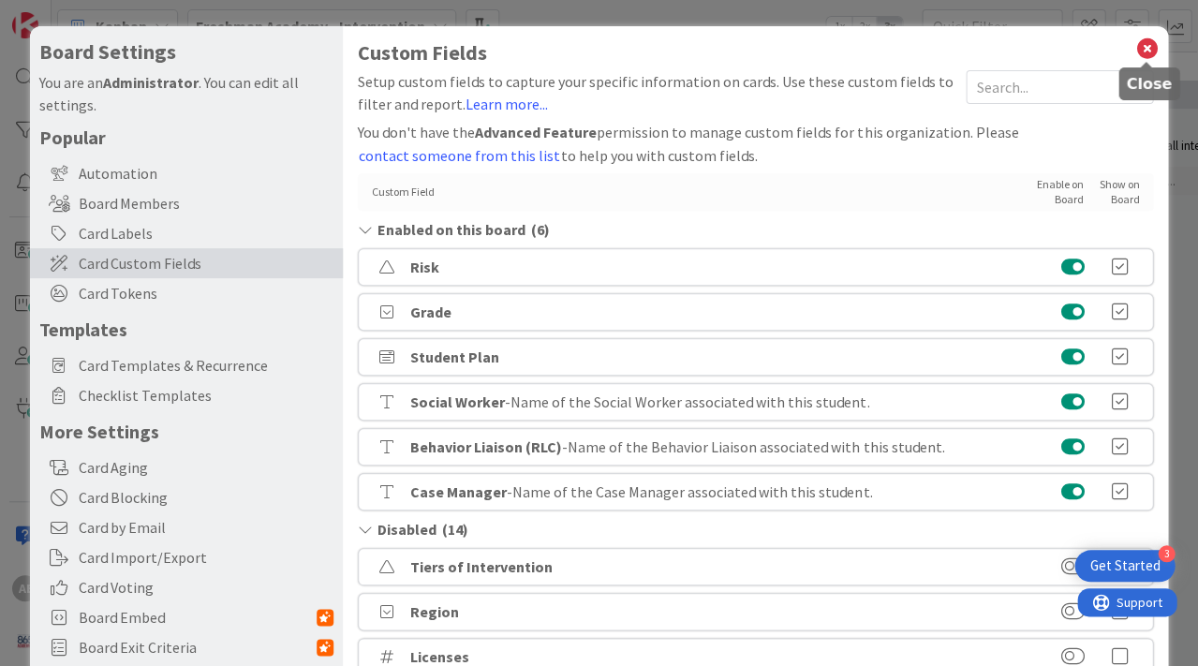
click at [1149, 45] on icon at bounding box center [1147, 49] width 24 height 26
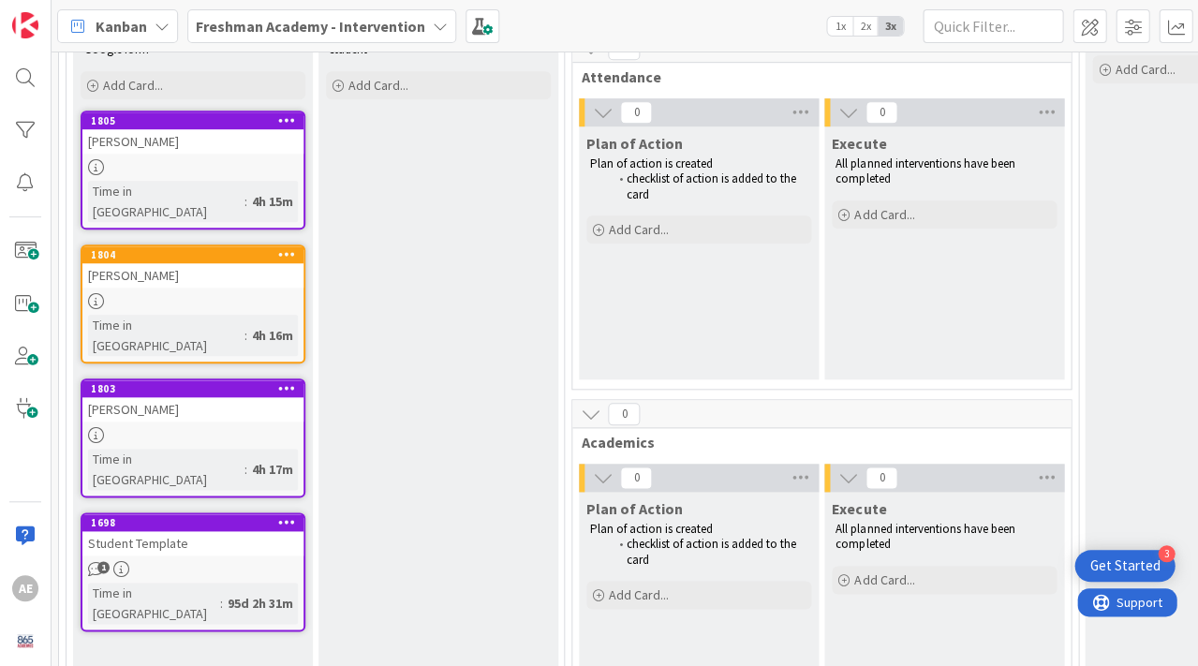
scroll to position [210, 0]
